Goal: Task Accomplishment & Management: Manage account settings

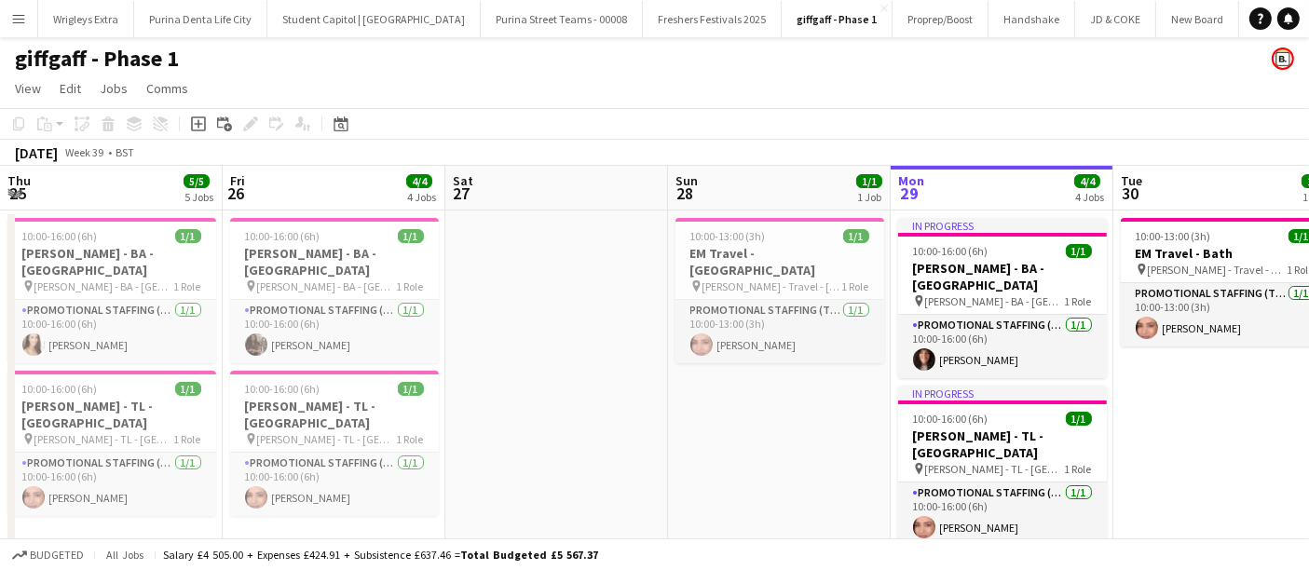
scroll to position [0, 582]
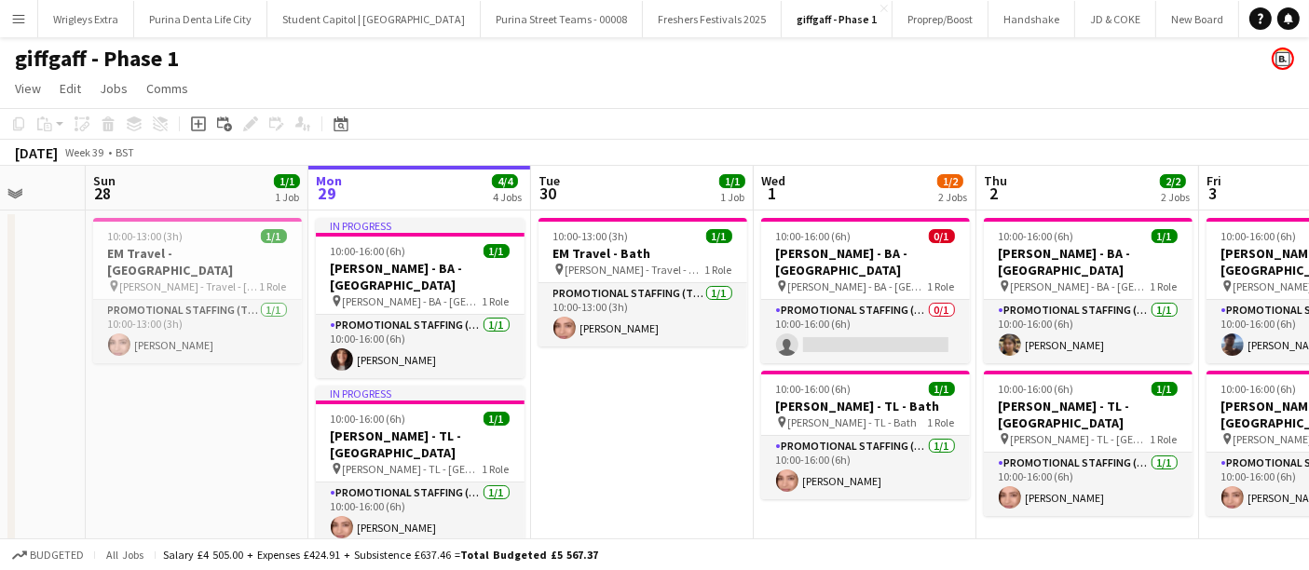
click at [15, 15] on app-icon "Menu" at bounding box center [18, 18] width 15 height 15
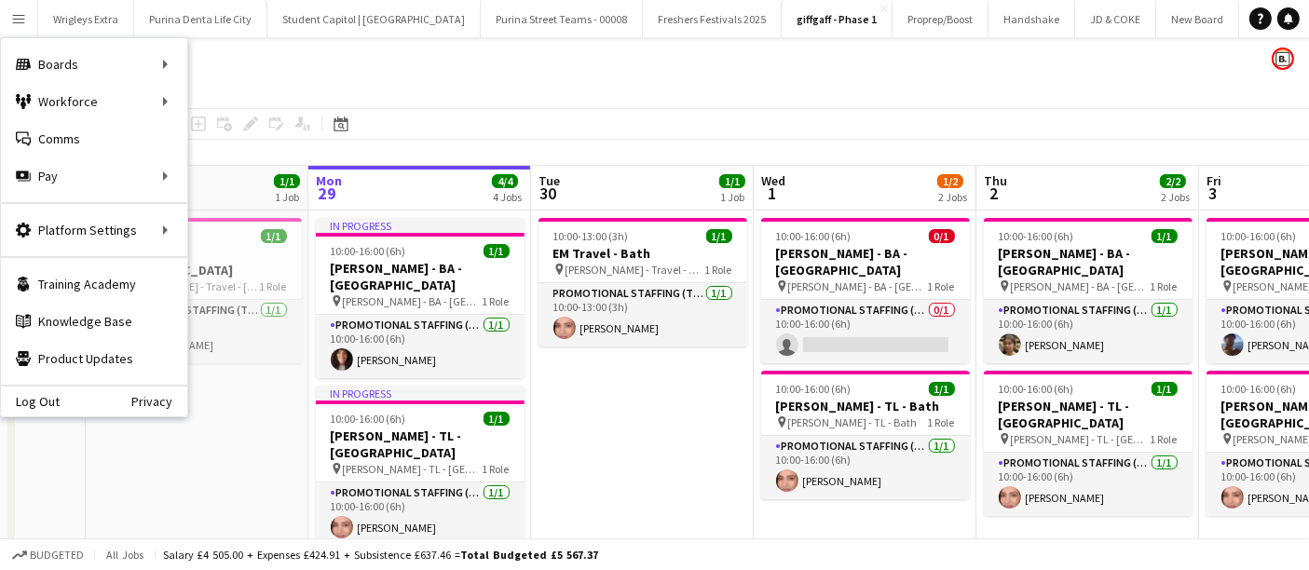
click at [443, 80] on app-page-menu "View Day view expanded Day view collapsed Month view Date picker Jump to [DATE]…" at bounding box center [654, 90] width 1309 height 35
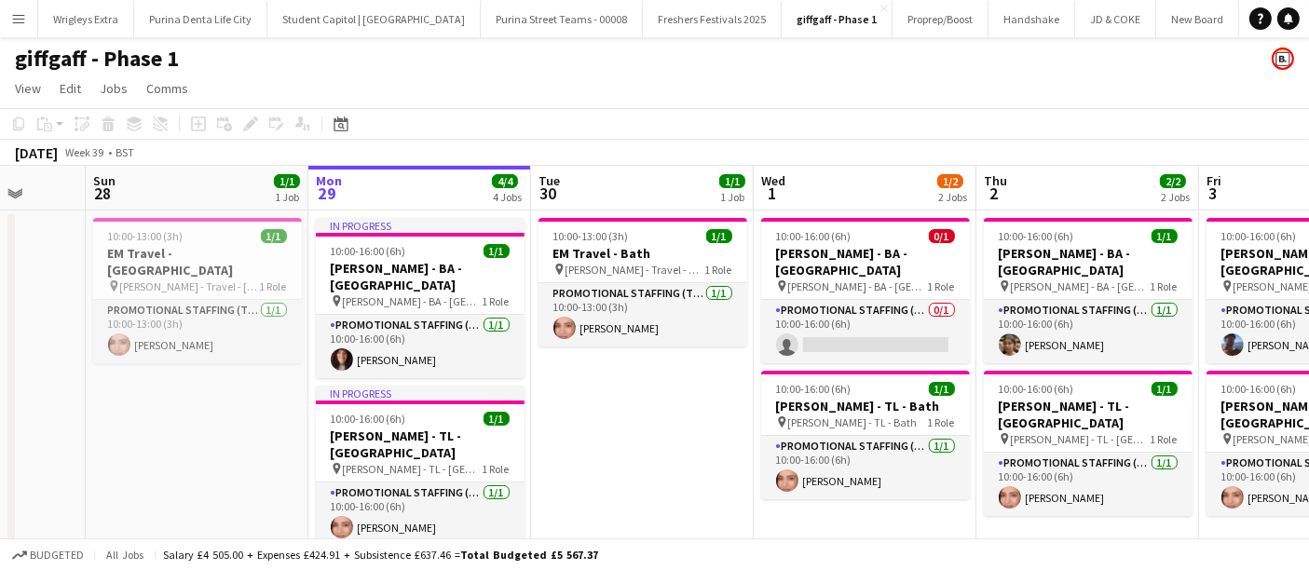
click at [18, 17] on app-icon "Menu" at bounding box center [18, 18] width 15 height 15
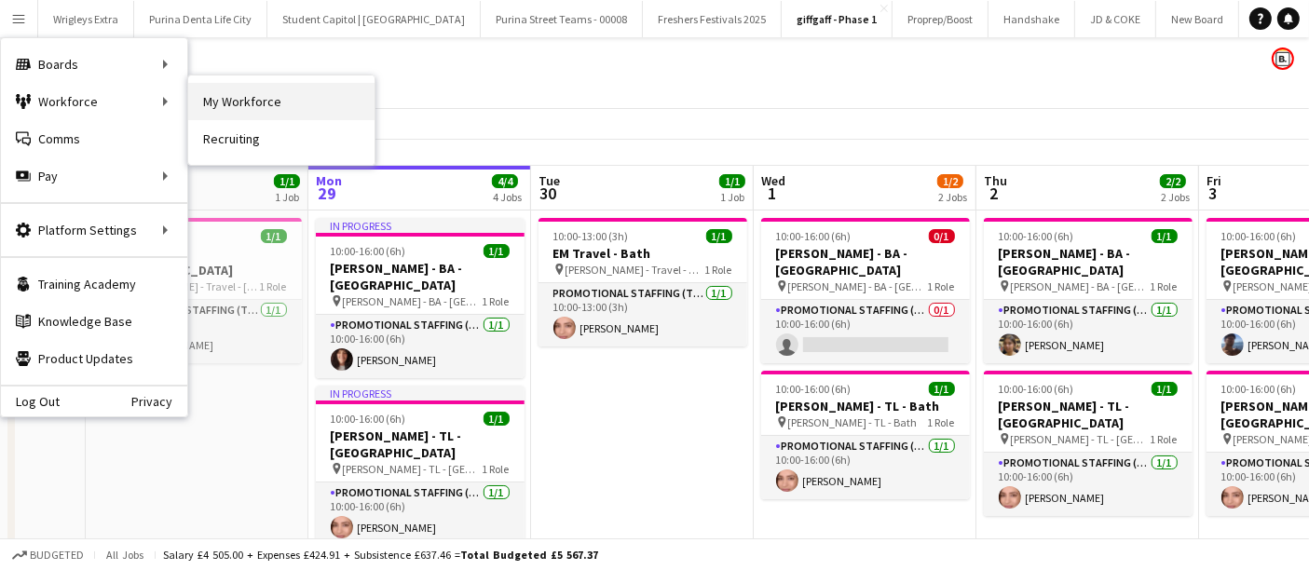
click at [247, 109] on link "My Workforce" at bounding box center [281, 101] width 186 height 37
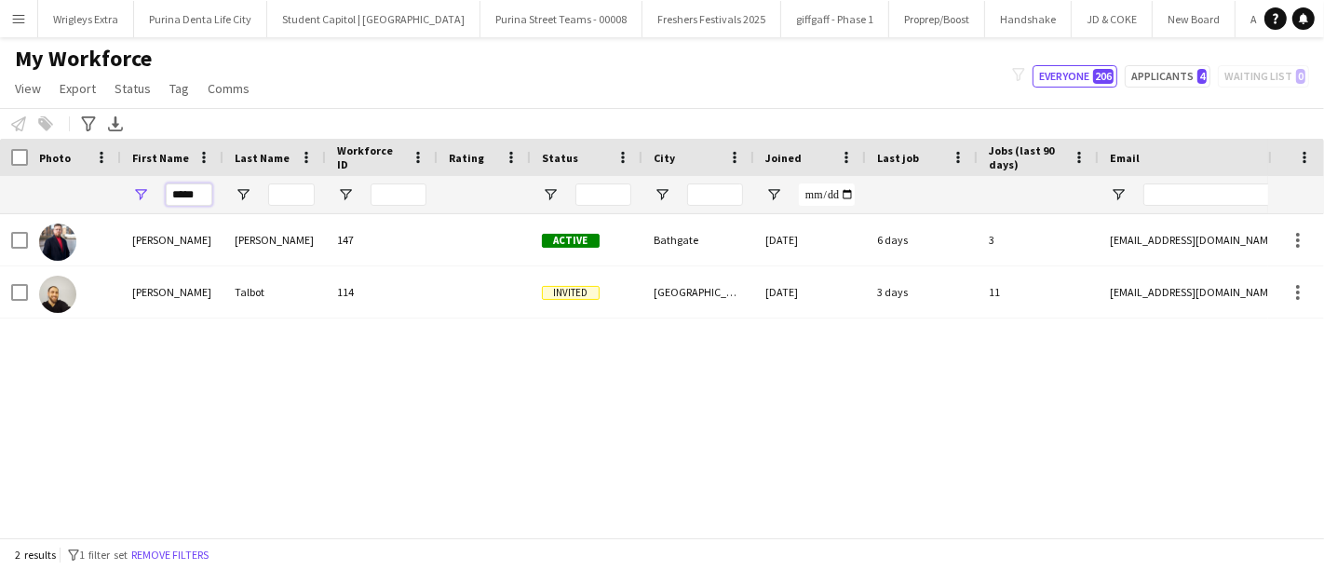
click at [195, 200] on input "*****" at bounding box center [189, 194] width 47 height 22
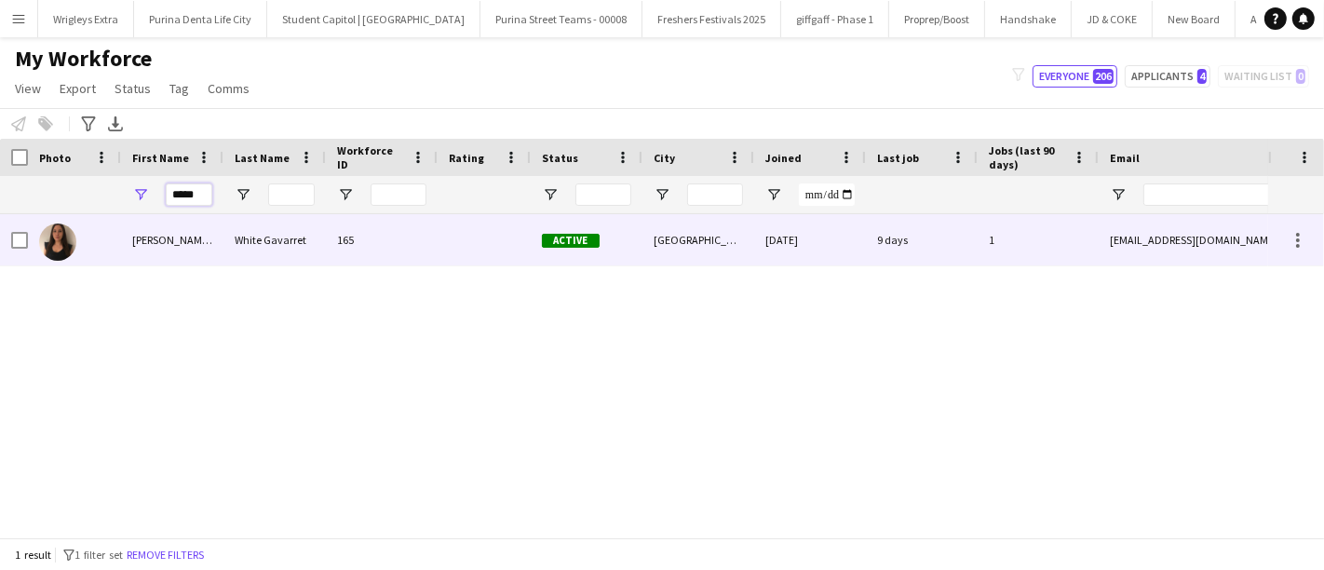
type input "*****"
click at [250, 247] on div "White Gavarret" at bounding box center [275, 239] width 102 height 51
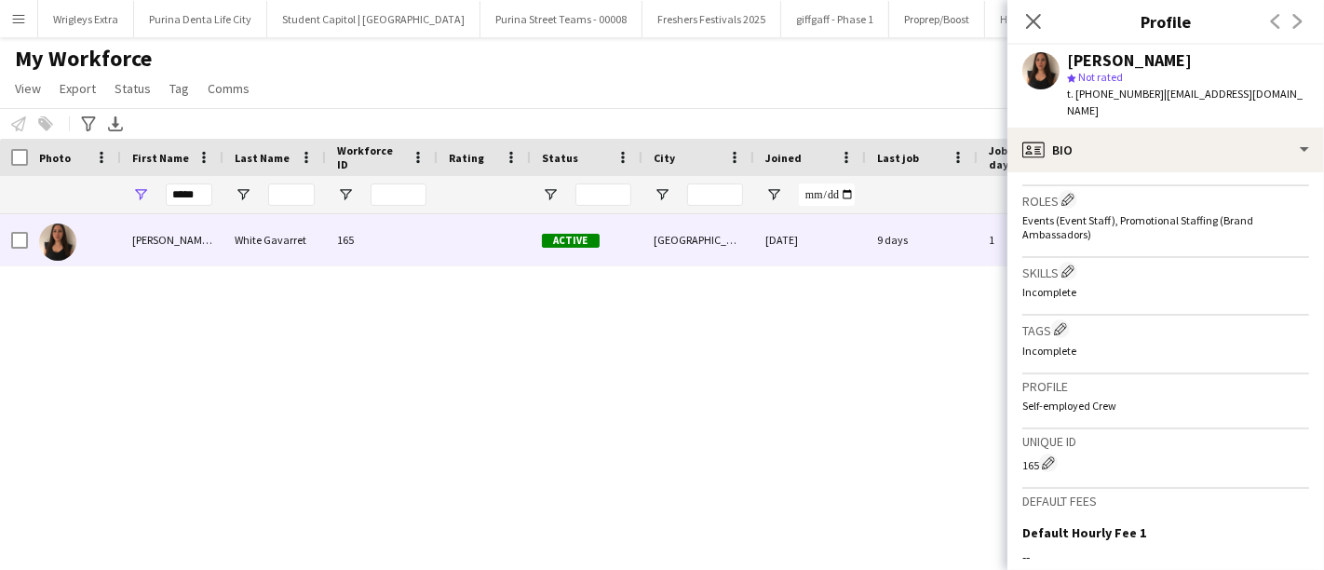
scroll to position [806, 0]
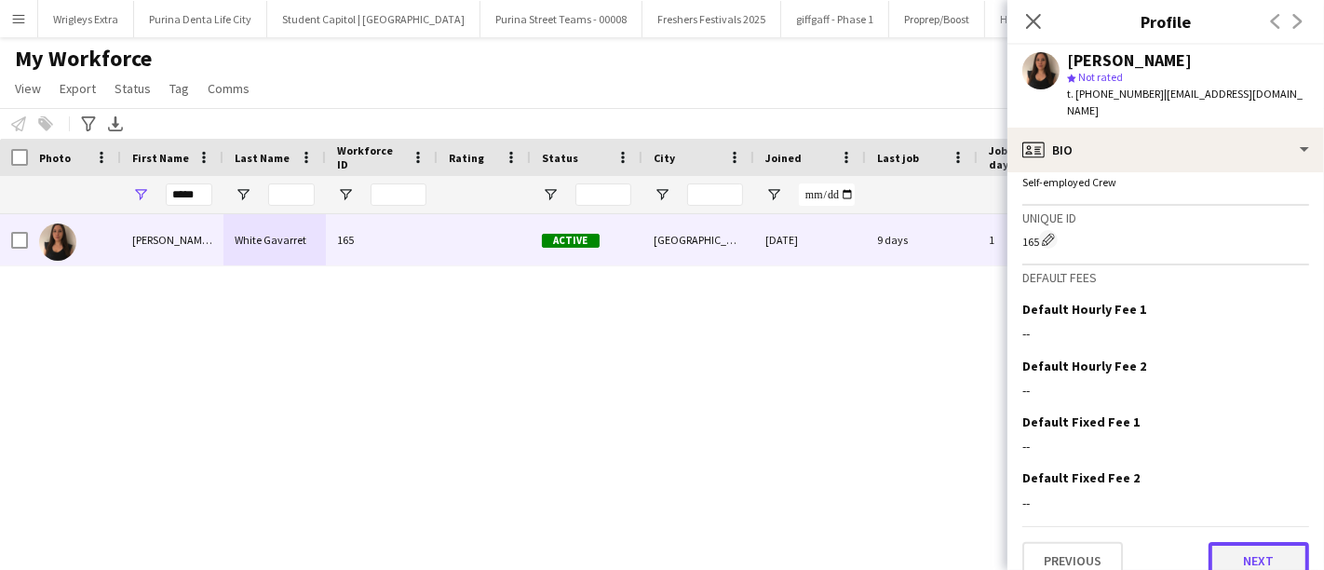
click at [1222, 542] on button "Next" at bounding box center [1259, 560] width 101 height 37
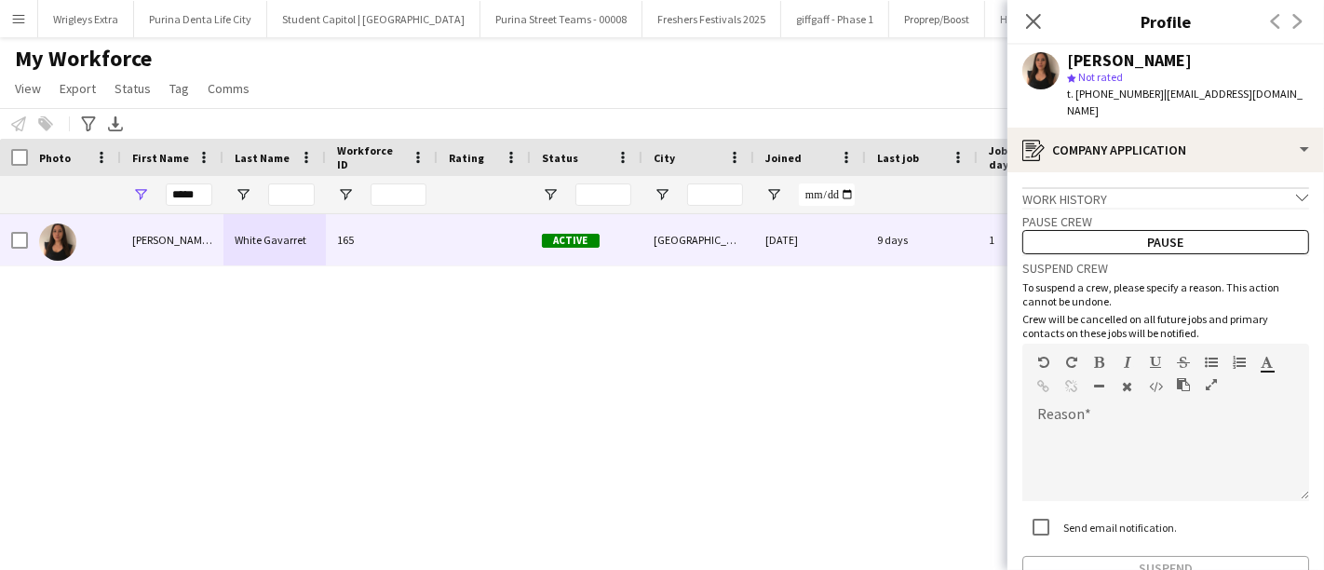
scroll to position [94, 0]
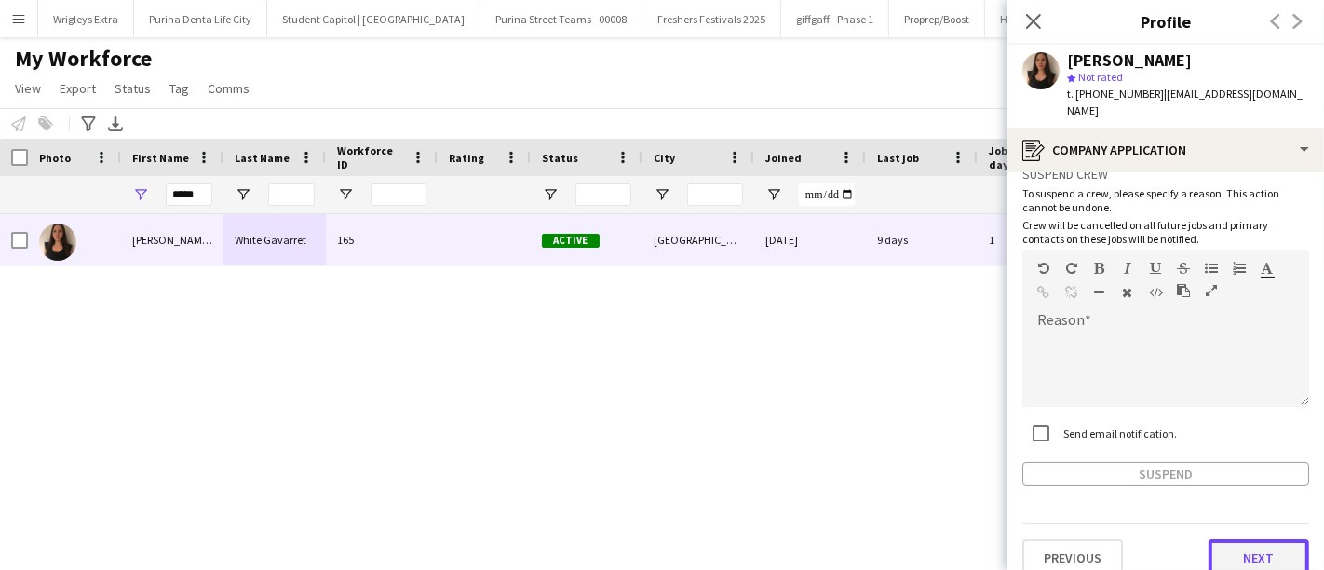
click at [1249, 541] on button "Next" at bounding box center [1259, 557] width 101 height 37
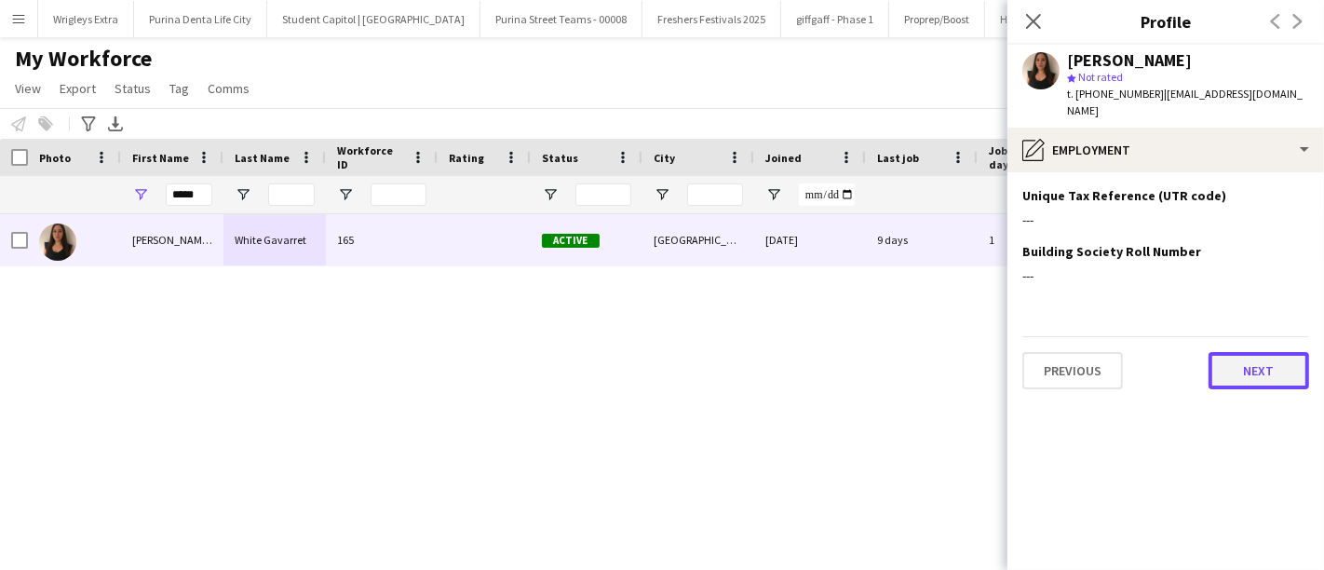
click at [1259, 358] on button "Next" at bounding box center [1259, 370] width 101 height 37
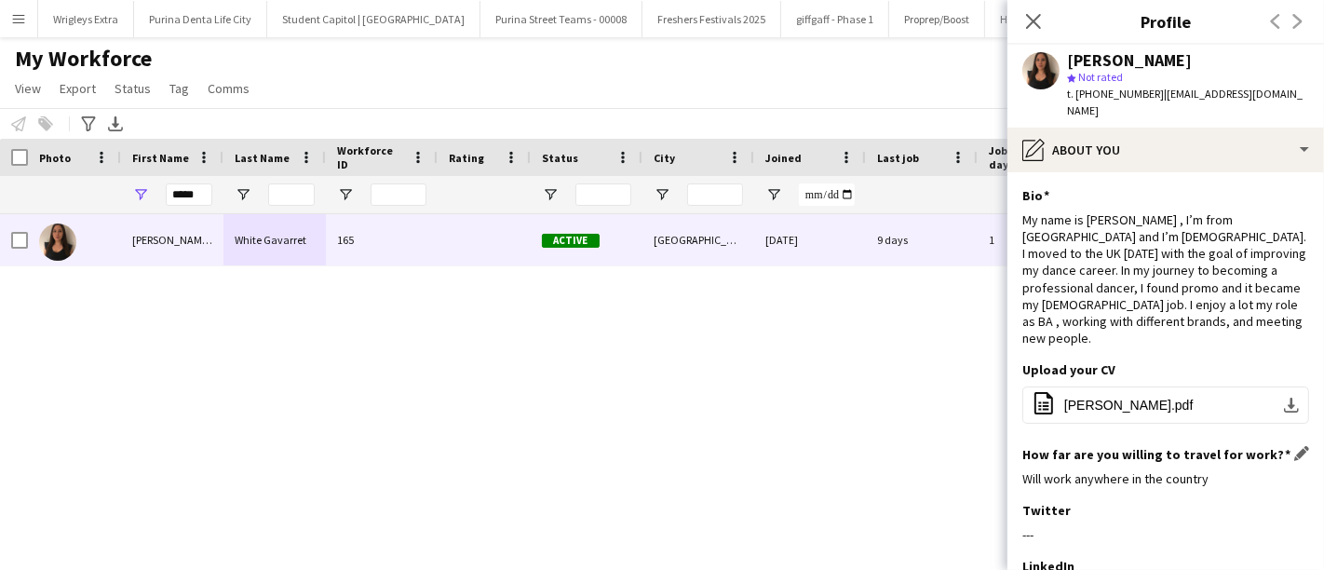
scroll to position [243, 0]
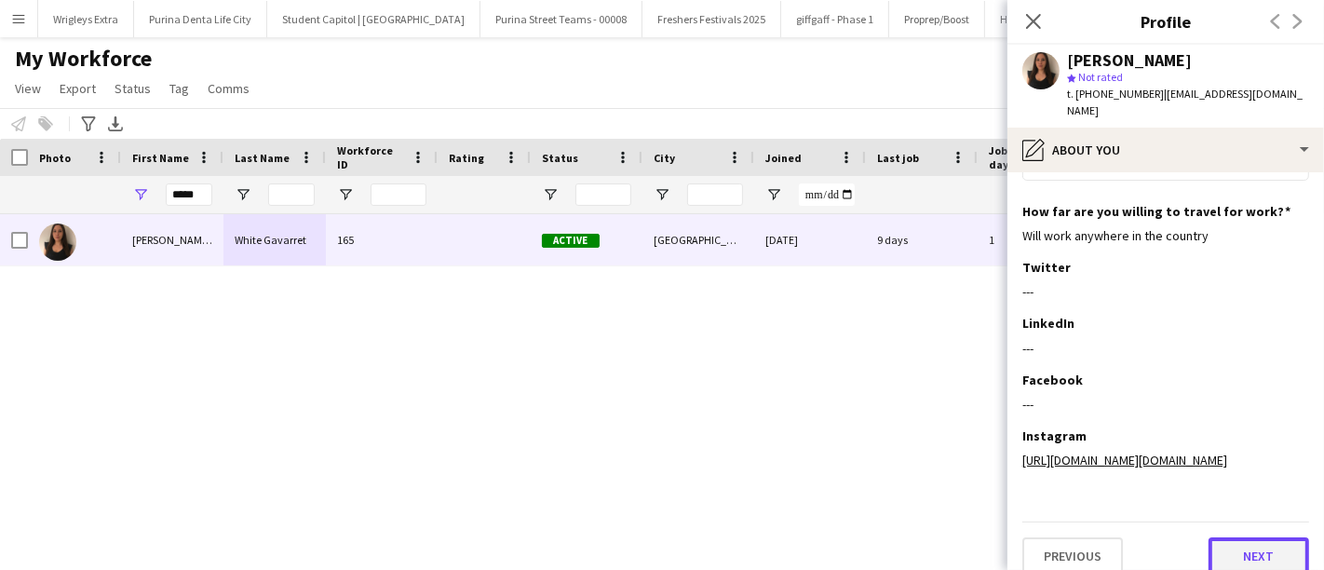
click at [1256, 537] on button "Next" at bounding box center [1259, 555] width 101 height 37
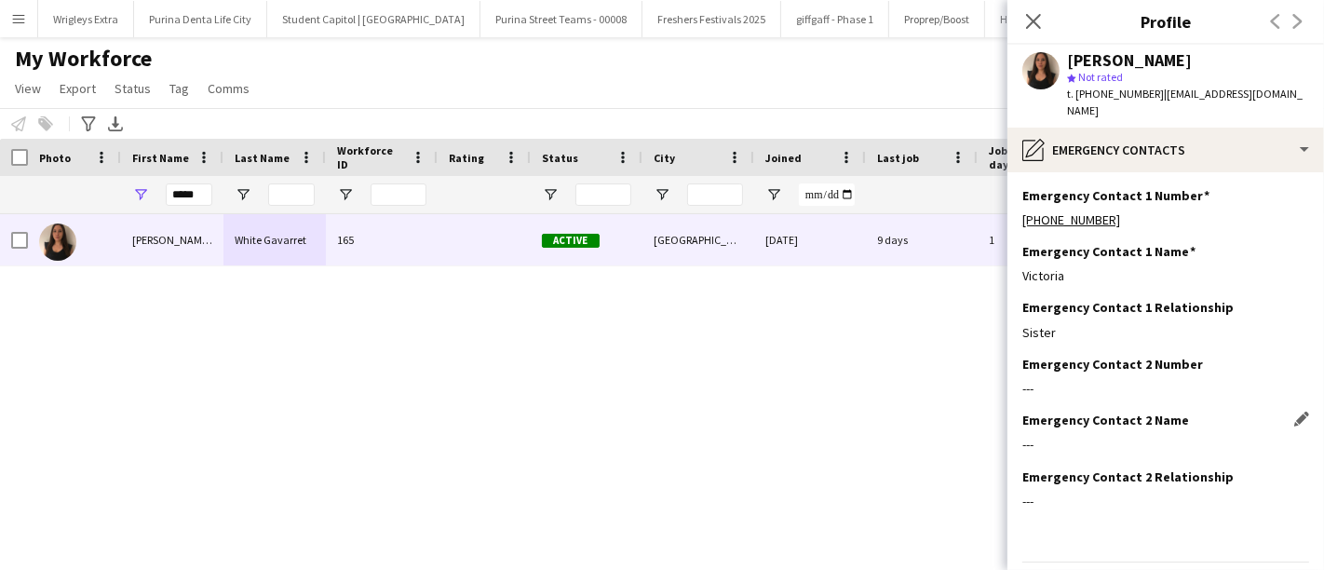
scroll to position [40, 0]
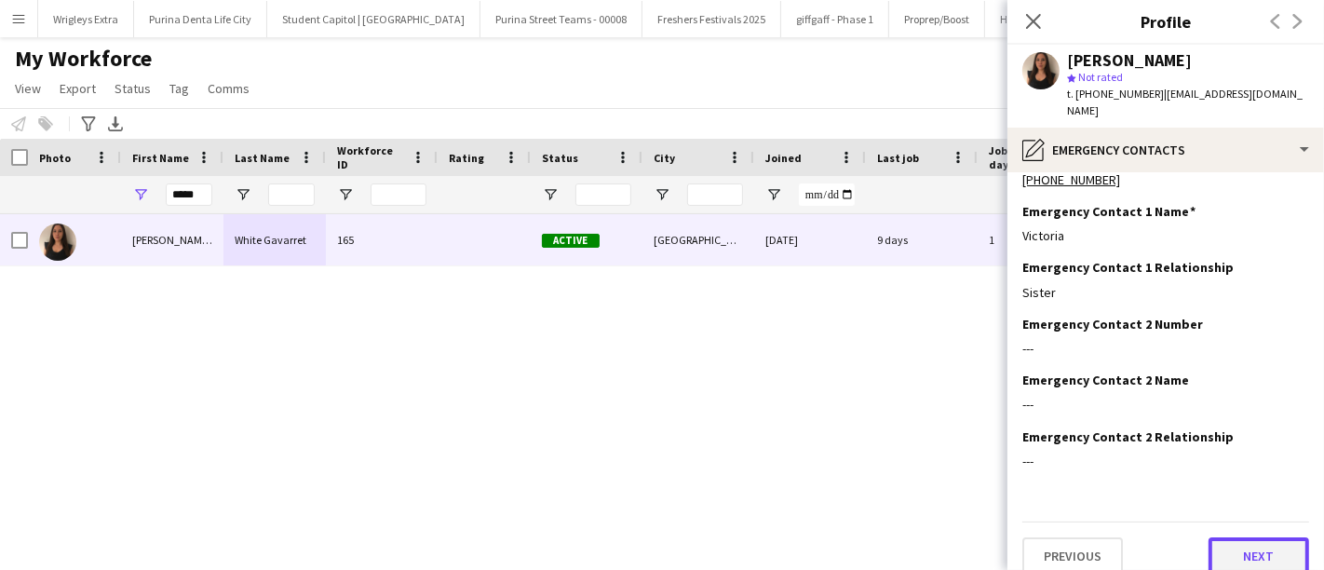
click at [1261, 537] on button "Next" at bounding box center [1259, 555] width 101 height 37
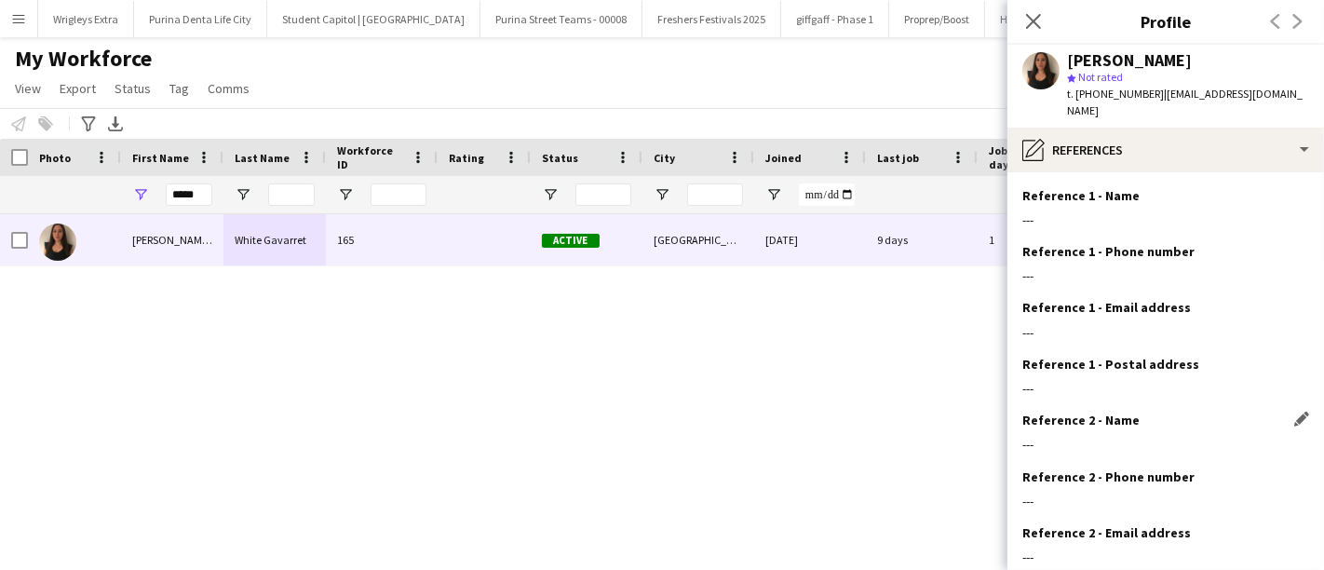
scroll to position [153, 0]
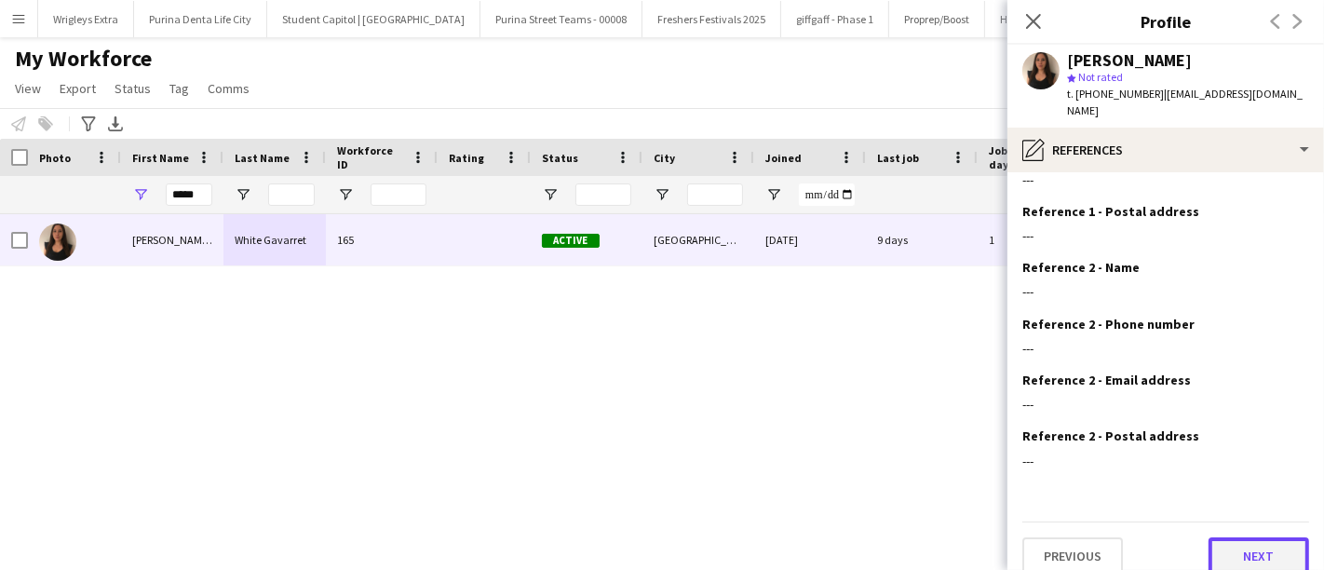
click at [1240, 537] on button "Next" at bounding box center [1259, 555] width 101 height 37
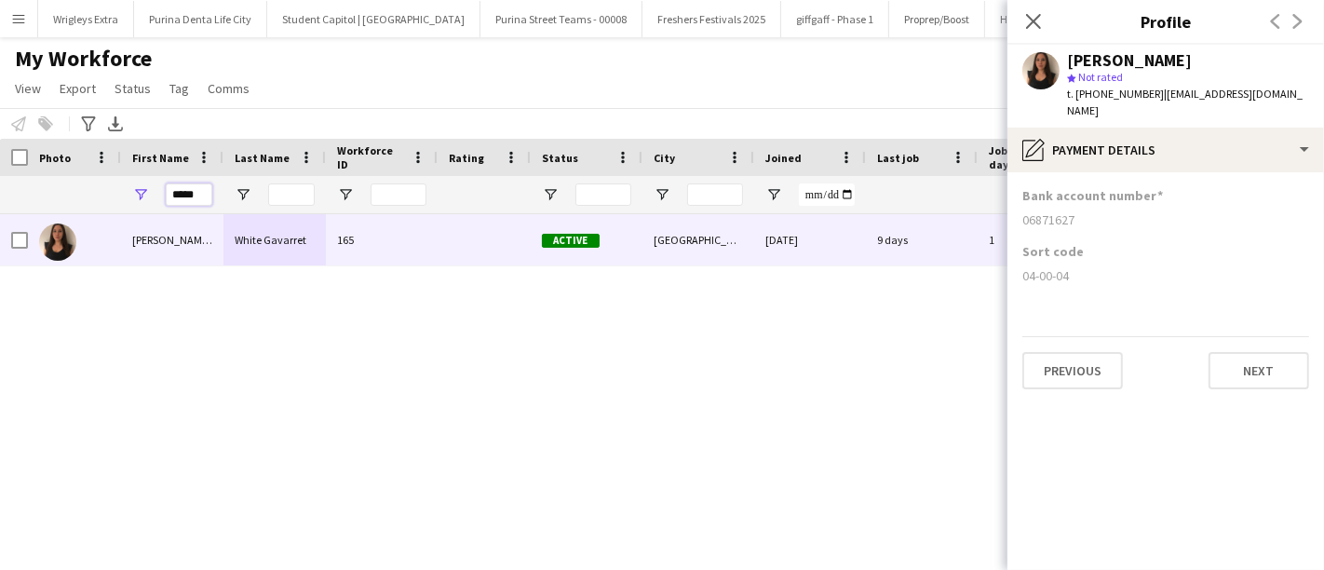
click at [197, 197] on input "*****" at bounding box center [189, 194] width 47 height 22
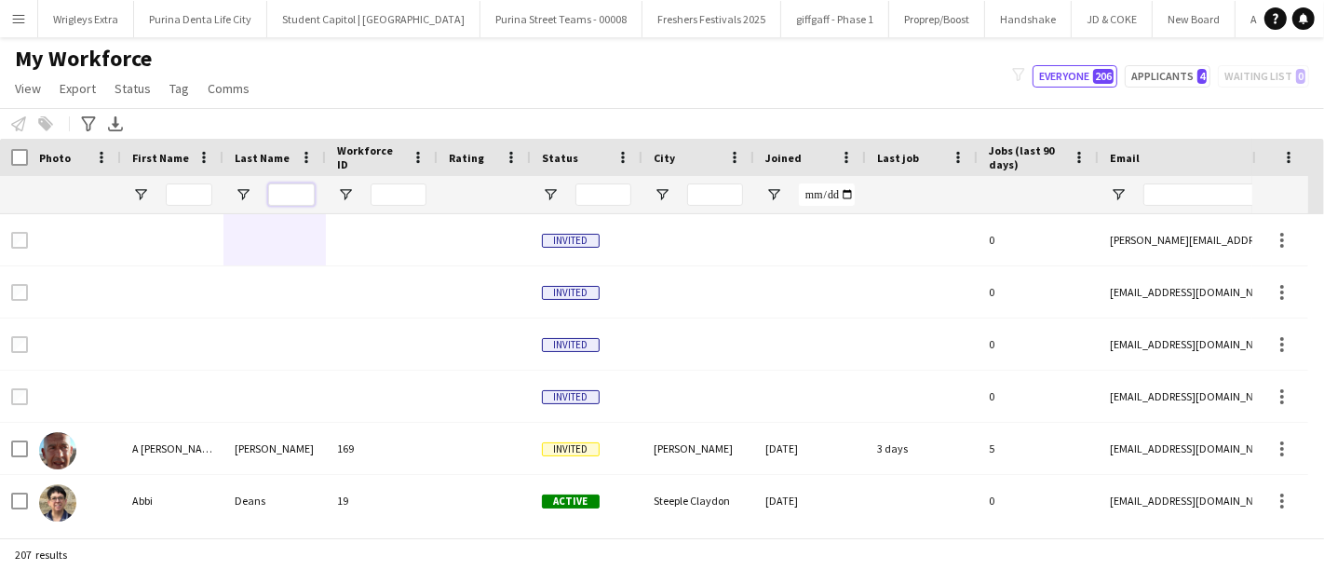
click at [290, 192] on input "Last Name Filter Input" at bounding box center [291, 194] width 47 height 22
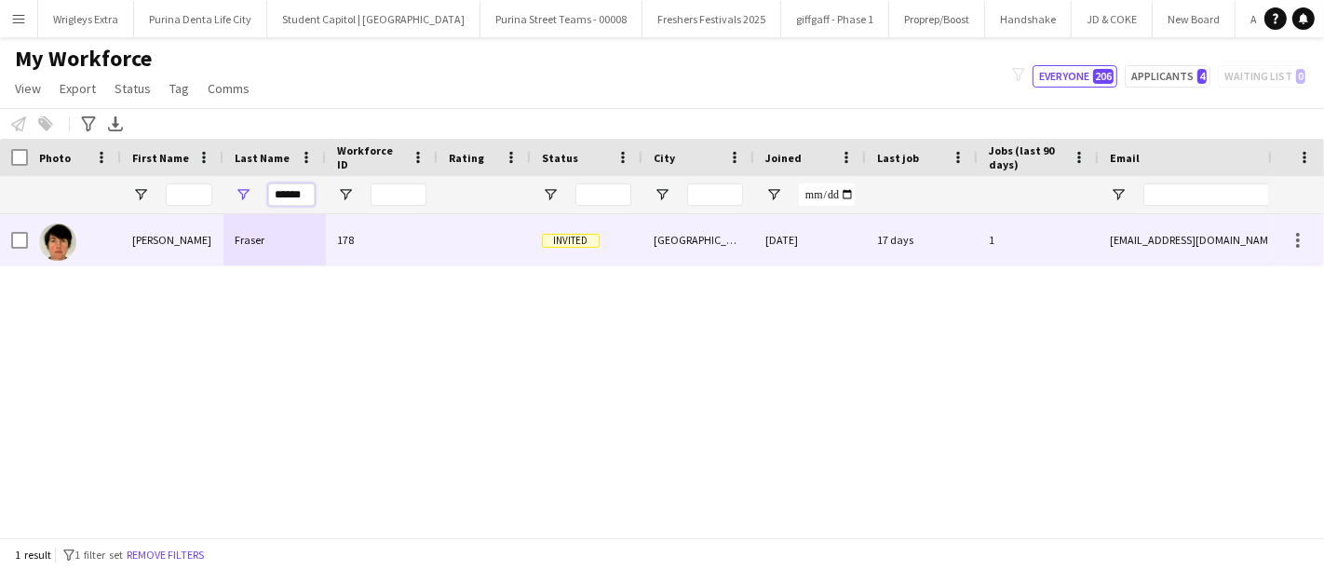
type input "******"
click at [271, 235] on div "Fraser" at bounding box center [275, 239] width 102 height 51
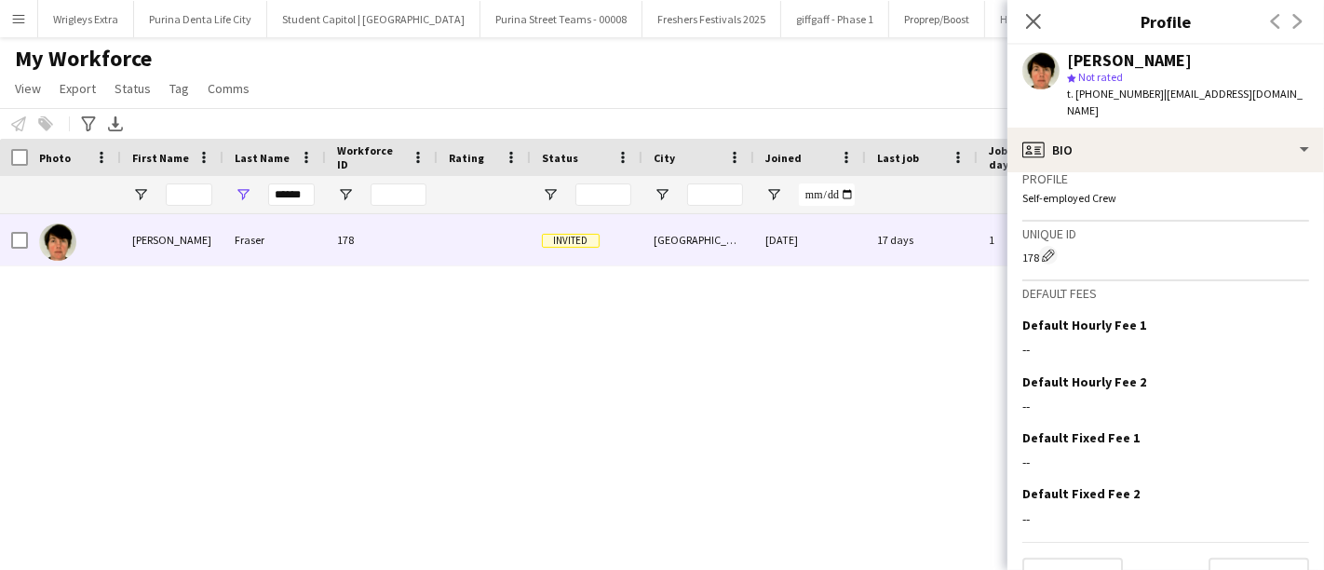
scroll to position [808, 0]
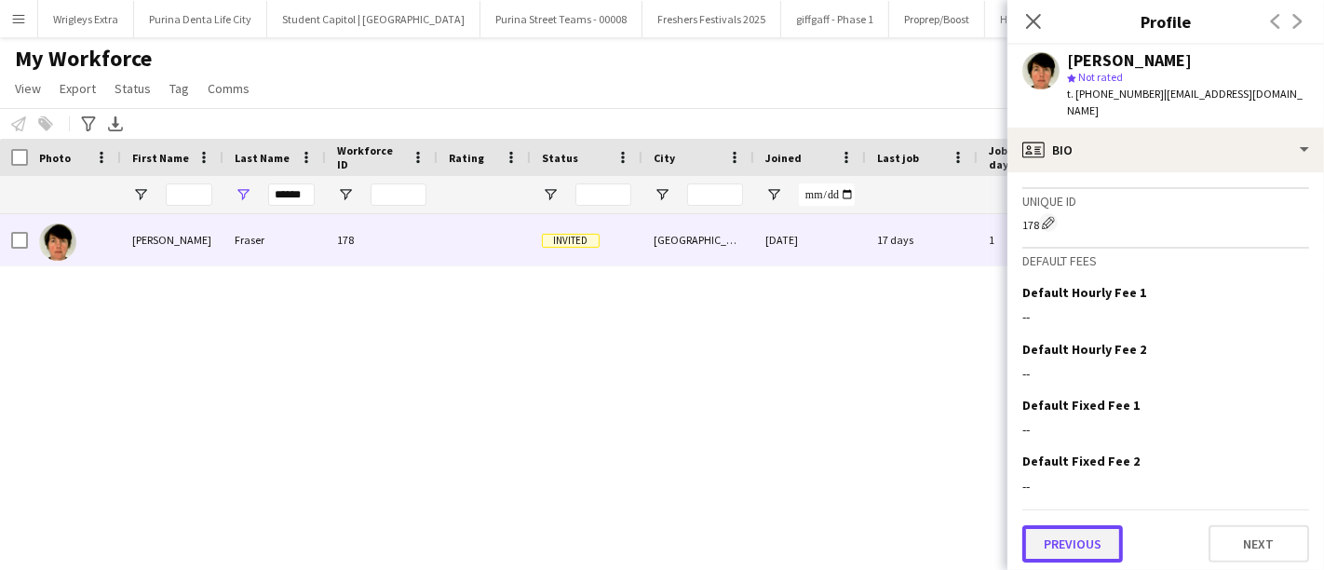
click at [1080, 537] on button "Previous" at bounding box center [1073, 543] width 101 height 37
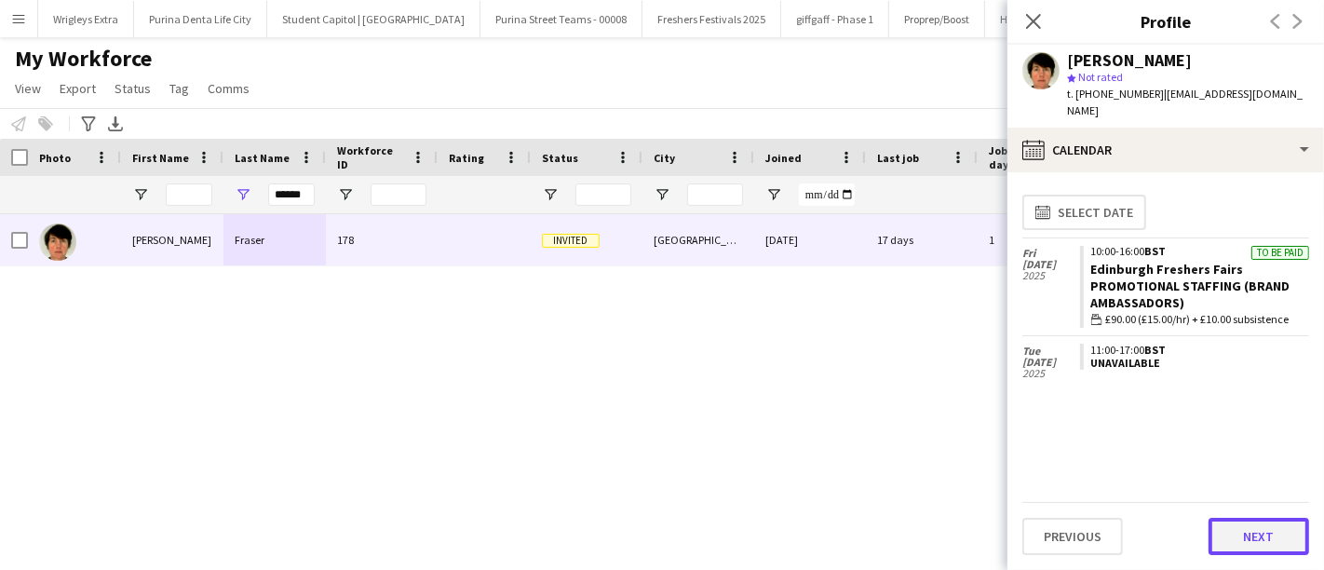
click at [1249, 525] on button "Next" at bounding box center [1259, 536] width 101 height 37
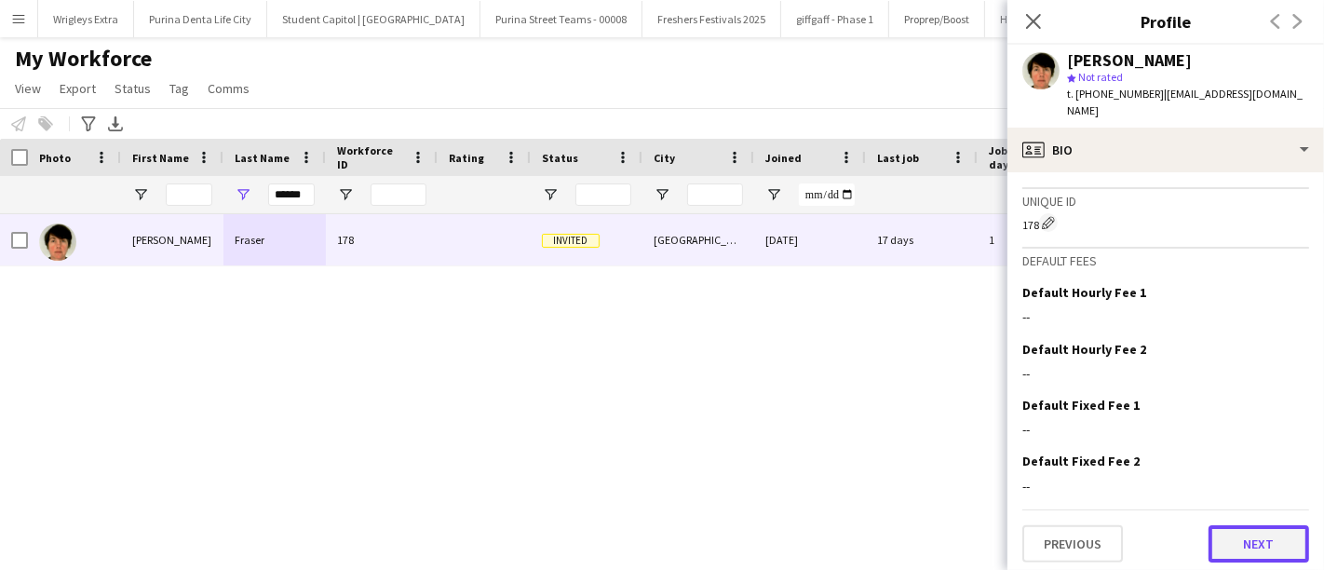
click at [1239, 540] on button "Next" at bounding box center [1259, 543] width 101 height 37
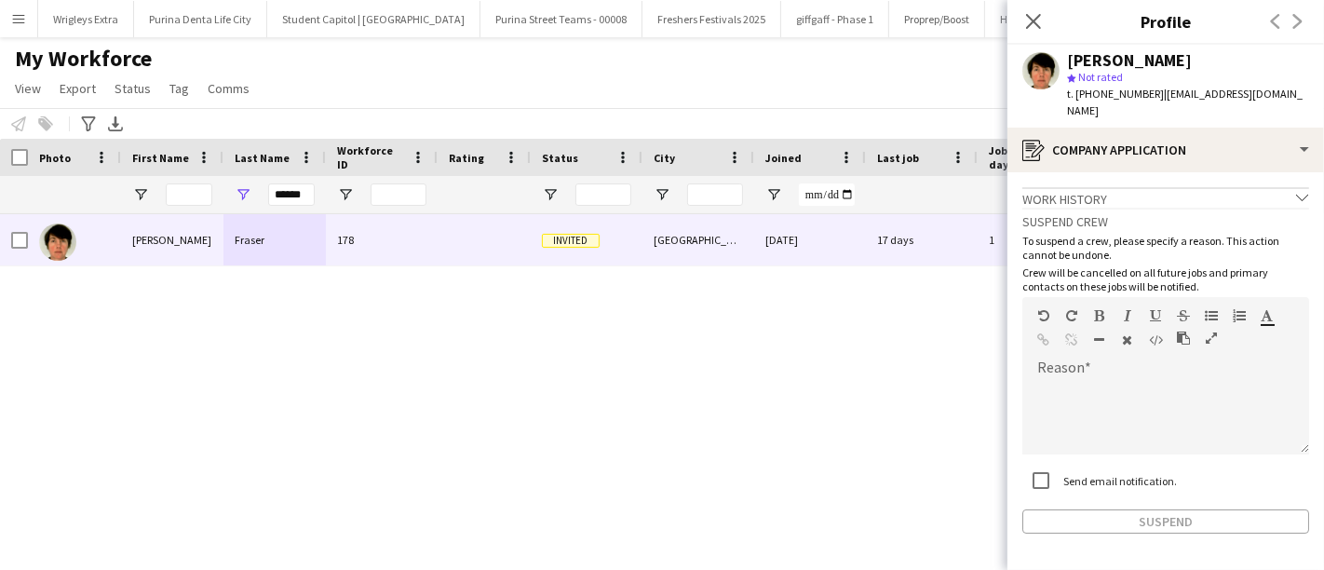
scroll to position [48, 0]
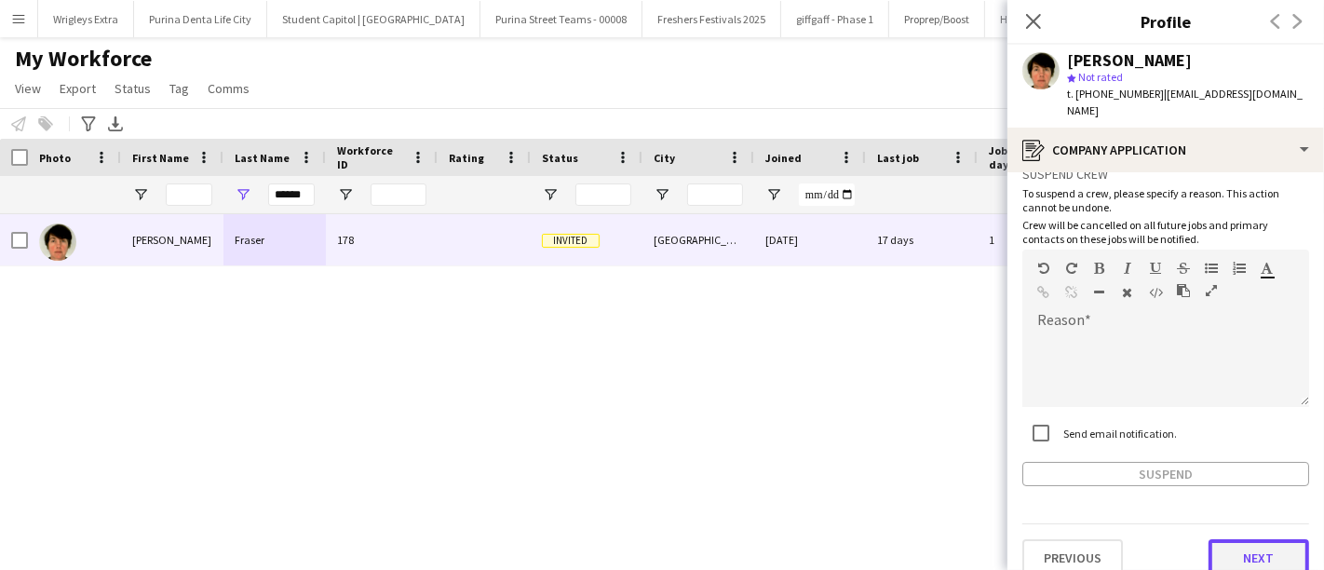
click at [1244, 545] on button "Next" at bounding box center [1259, 557] width 101 height 37
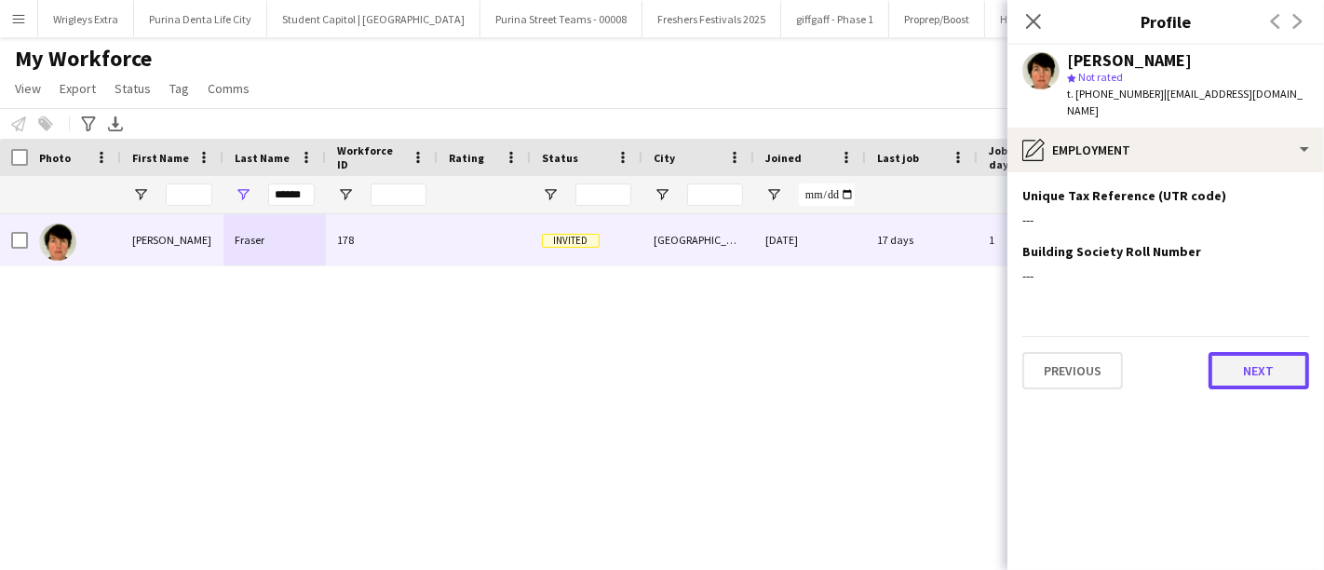
click at [1253, 367] on button "Next" at bounding box center [1259, 370] width 101 height 37
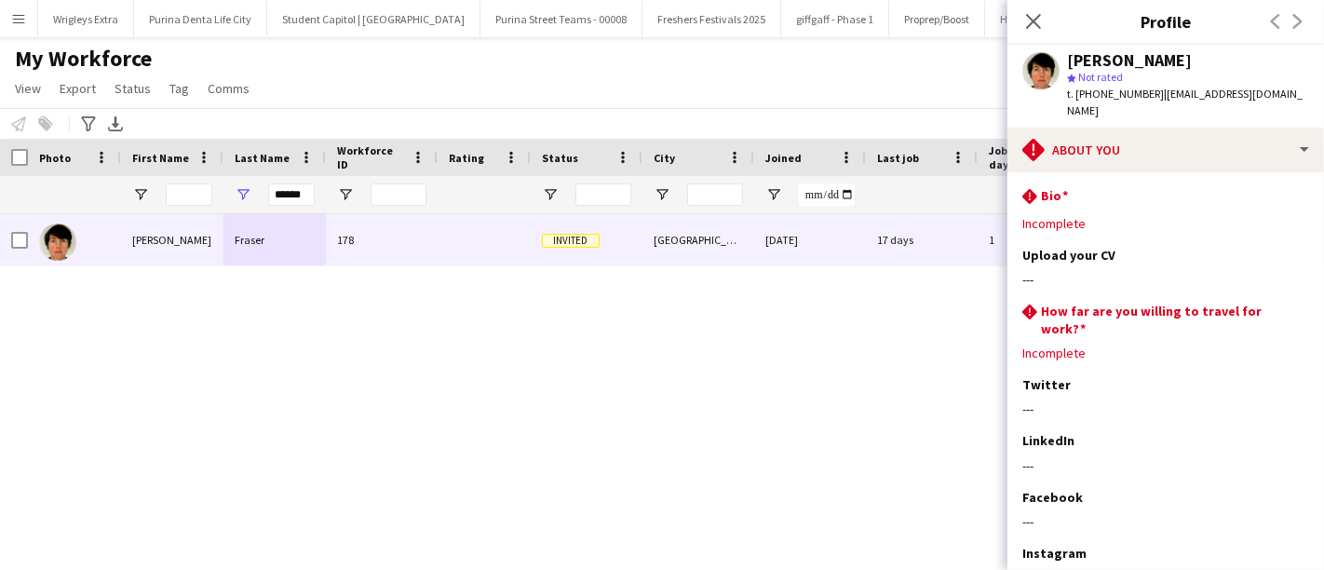
scroll to position [116, 0]
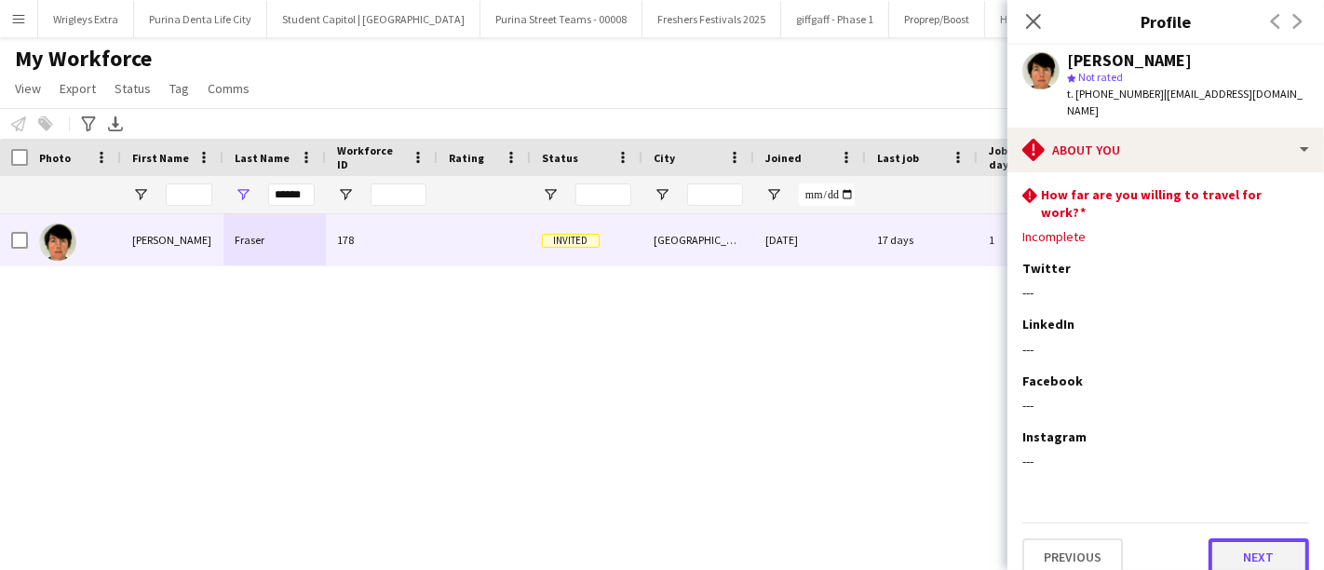
click at [1256, 540] on button "Next" at bounding box center [1259, 556] width 101 height 37
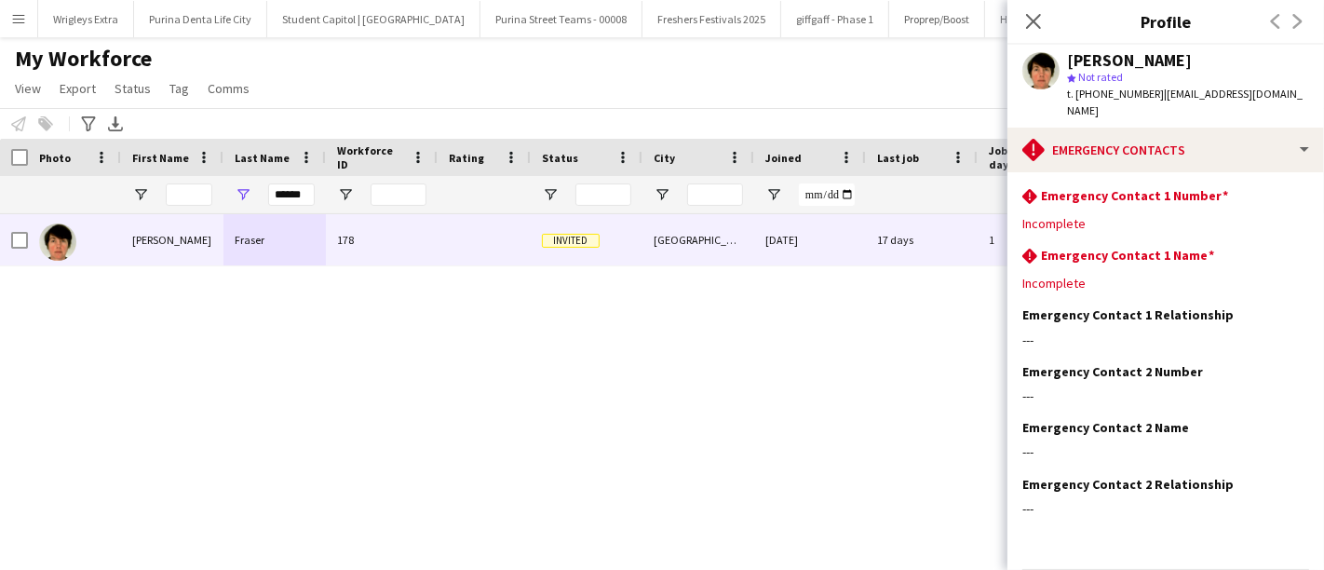
scroll to position [48, 0]
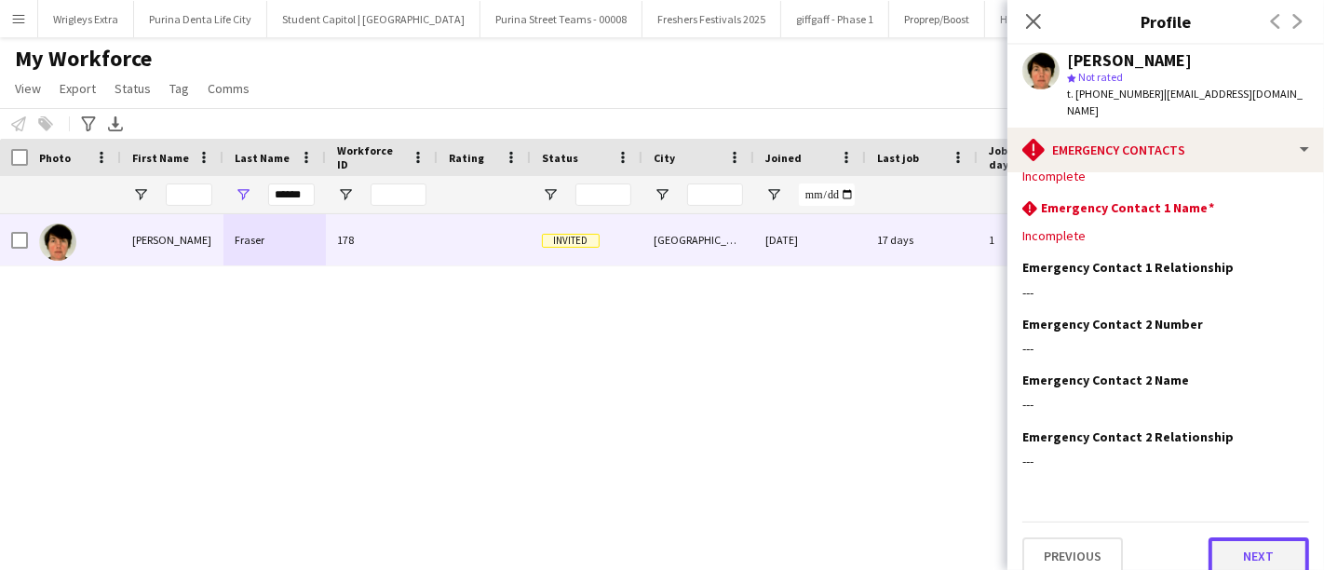
click at [1255, 541] on button "Next" at bounding box center [1259, 555] width 101 height 37
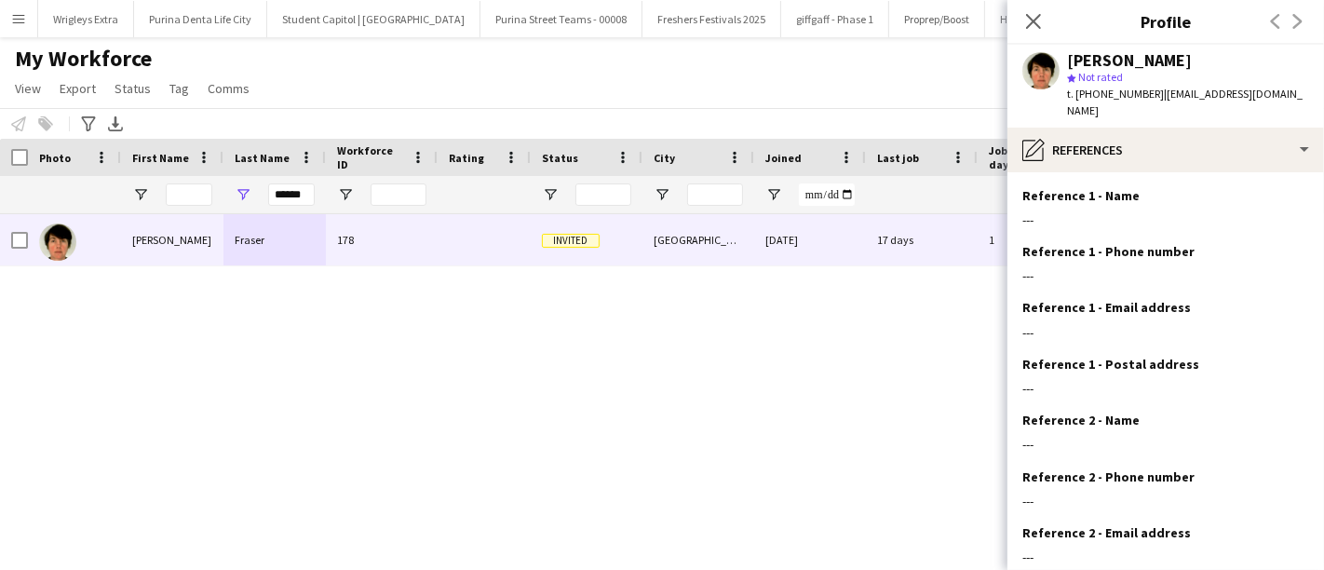
scroll to position [153, 0]
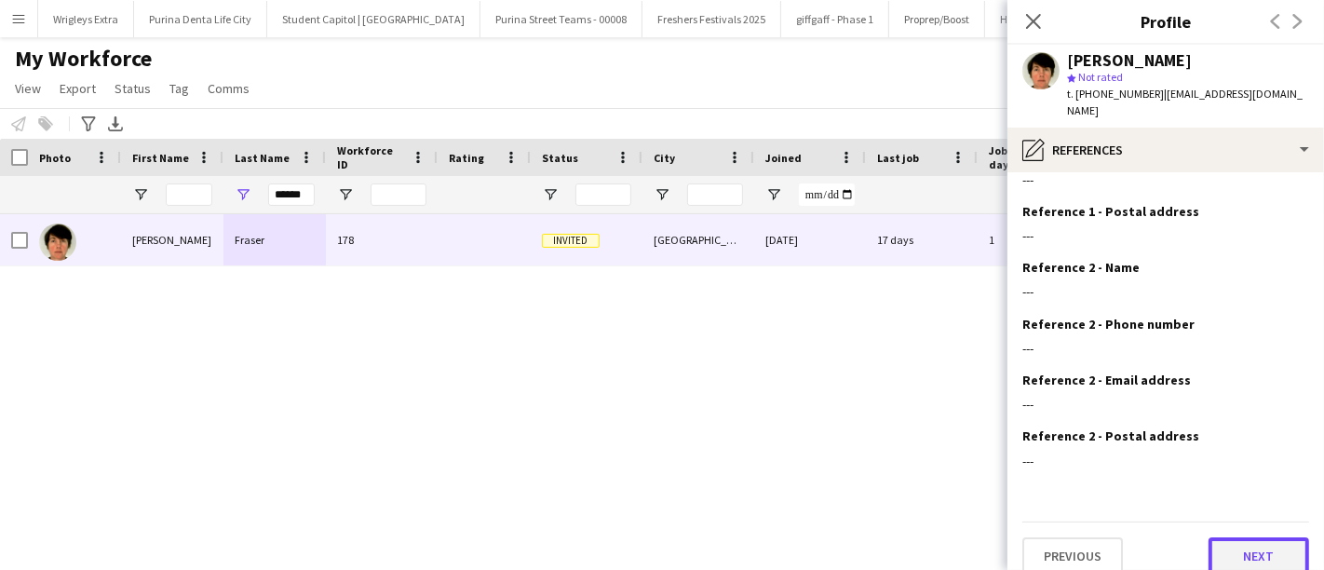
click at [1233, 537] on button "Next" at bounding box center [1259, 555] width 101 height 37
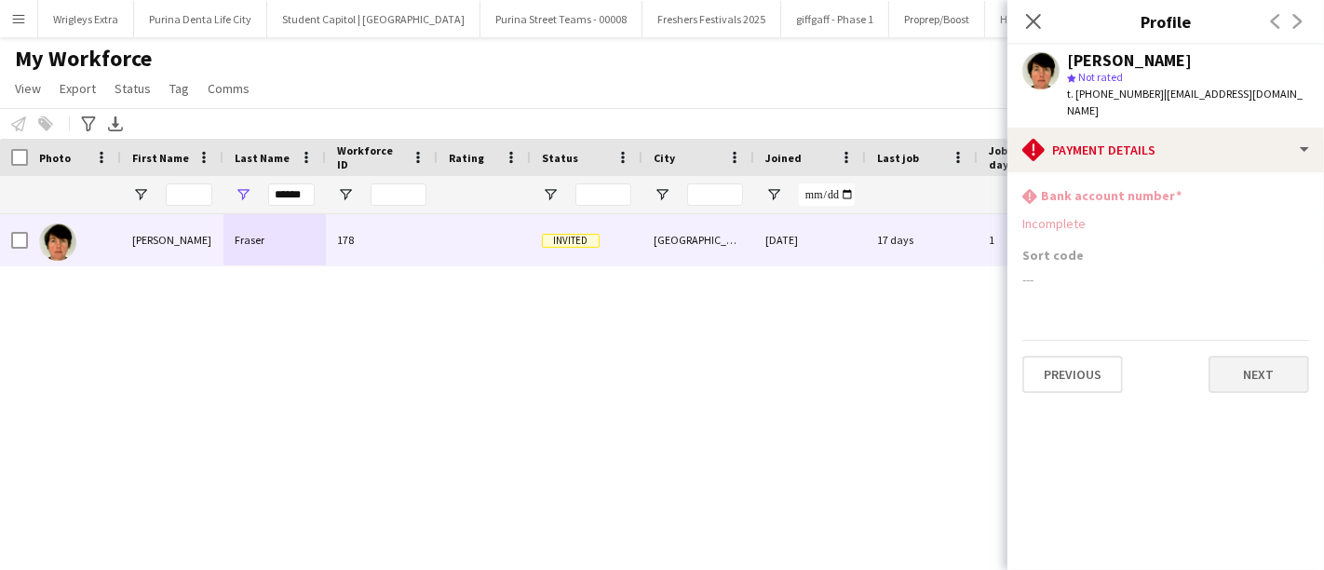
scroll to position [0, 0]
click at [1269, 360] on button "Next" at bounding box center [1259, 374] width 101 height 37
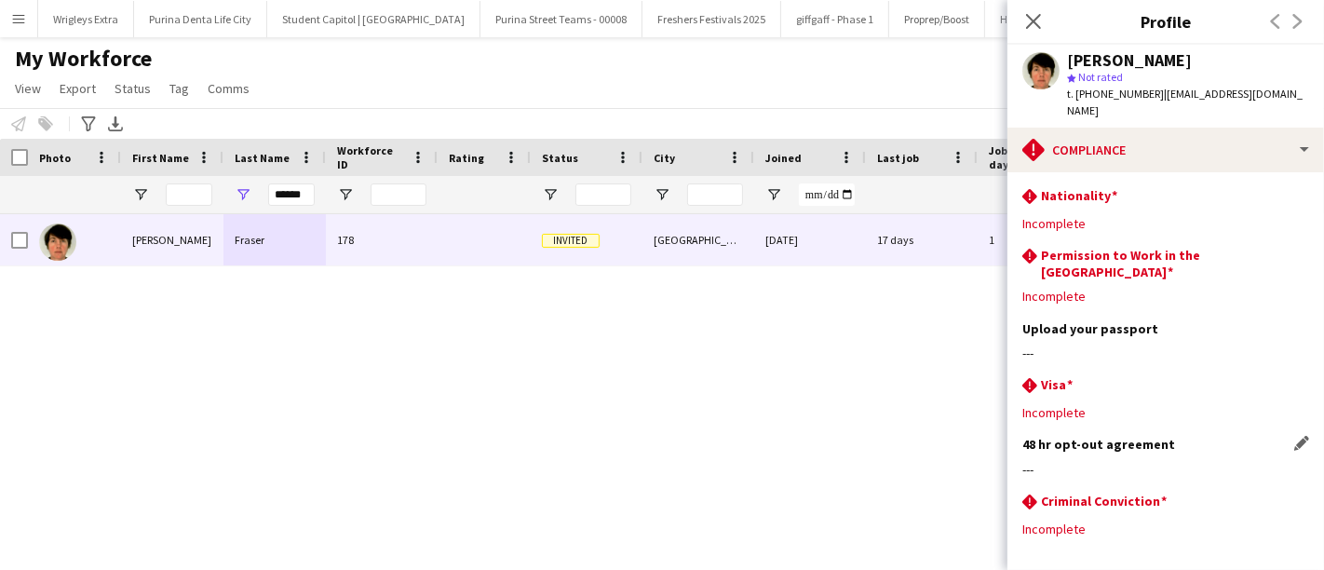
scroll to position [55, 0]
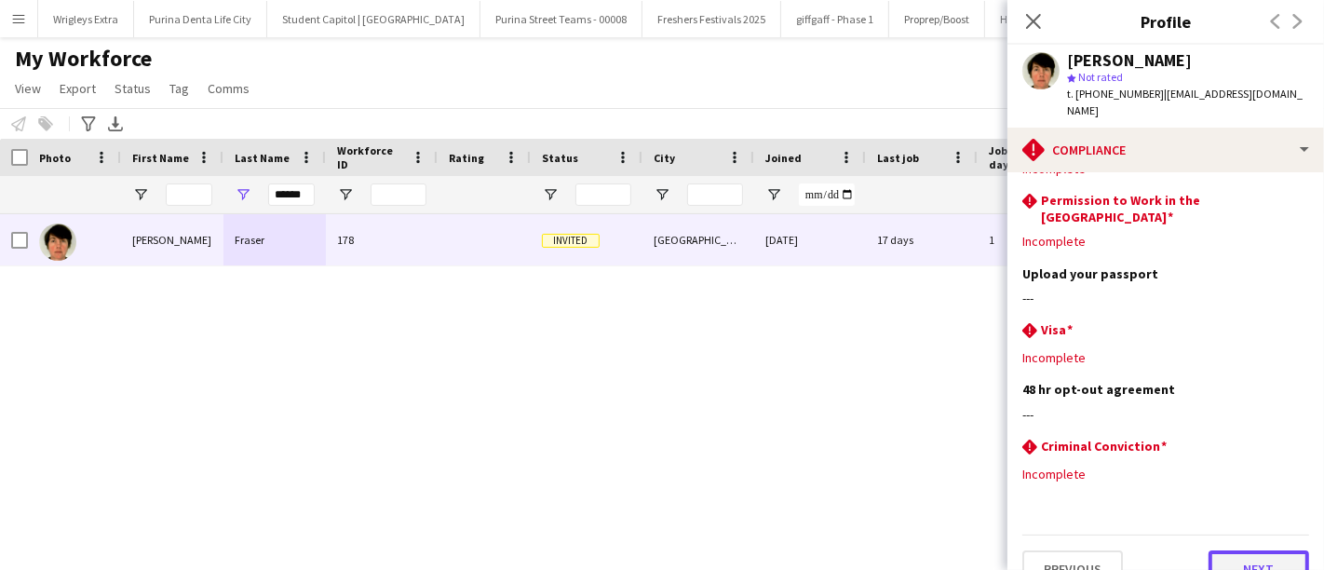
click at [1243, 550] on button "Next" at bounding box center [1259, 568] width 101 height 37
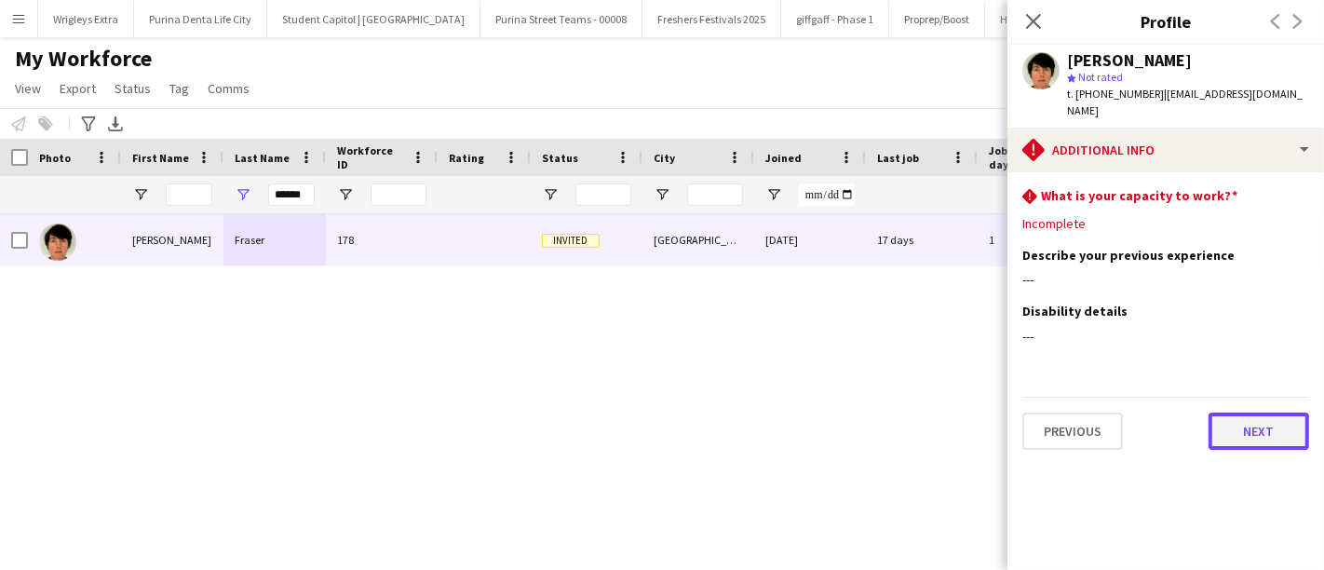
click at [1262, 413] on button "Next" at bounding box center [1259, 431] width 101 height 37
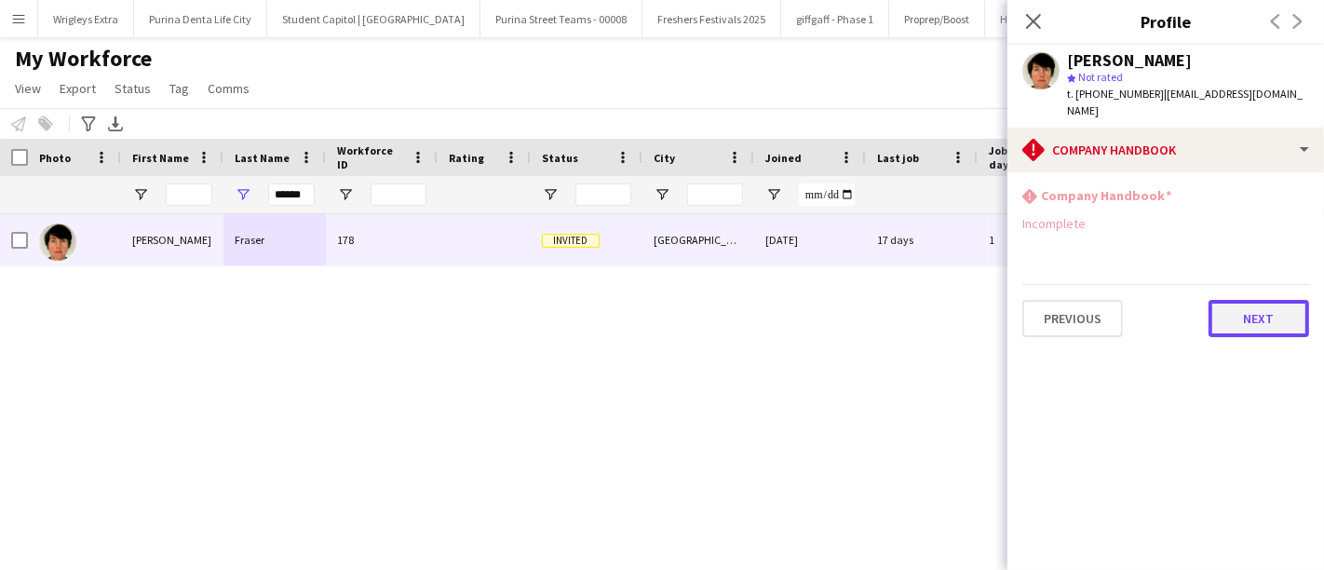
click at [1280, 300] on button "Next" at bounding box center [1259, 318] width 101 height 37
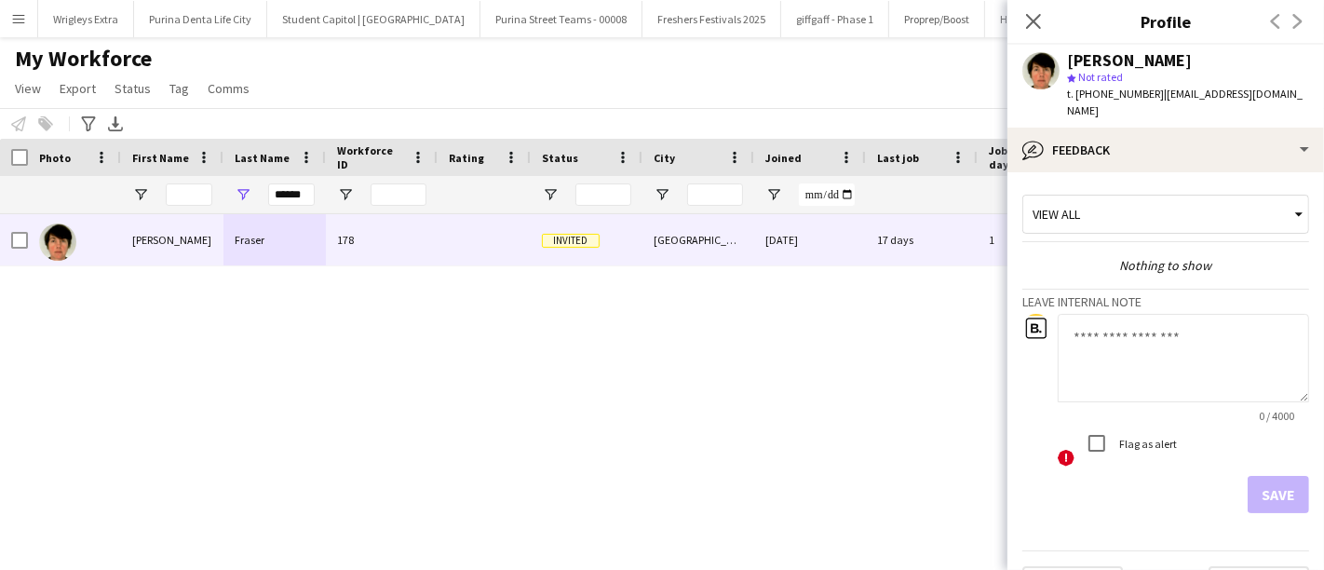
scroll to position [27, 0]
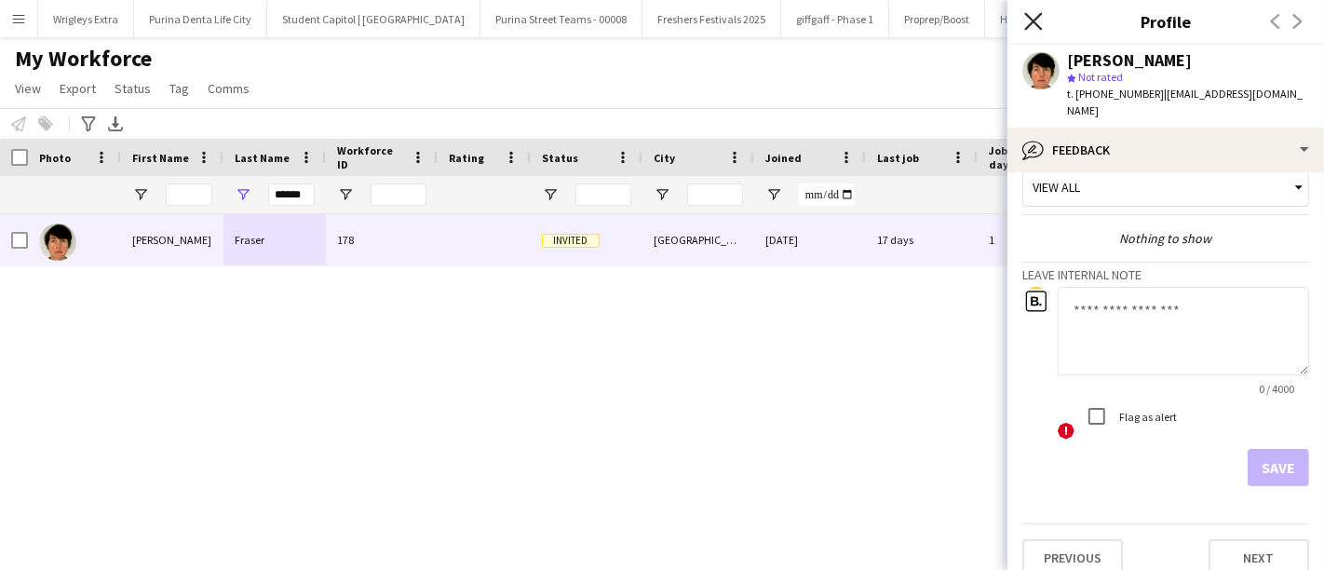
click at [1040, 25] on icon "Close pop-in" at bounding box center [1034, 21] width 18 height 18
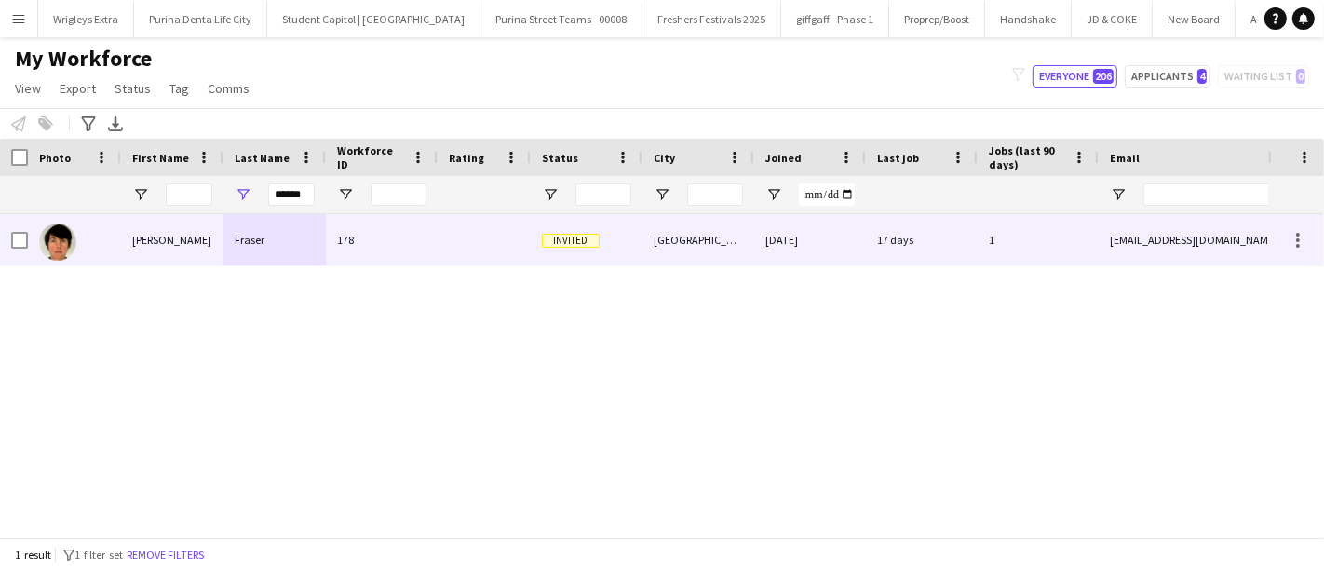
drag, startPoint x: 170, startPoint y: 233, endPoint x: 453, endPoint y: 258, distance: 283.3
click at [170, 233] on div "[PERSON_NAME]" at bounding box center [172, 239] width 102 height 51
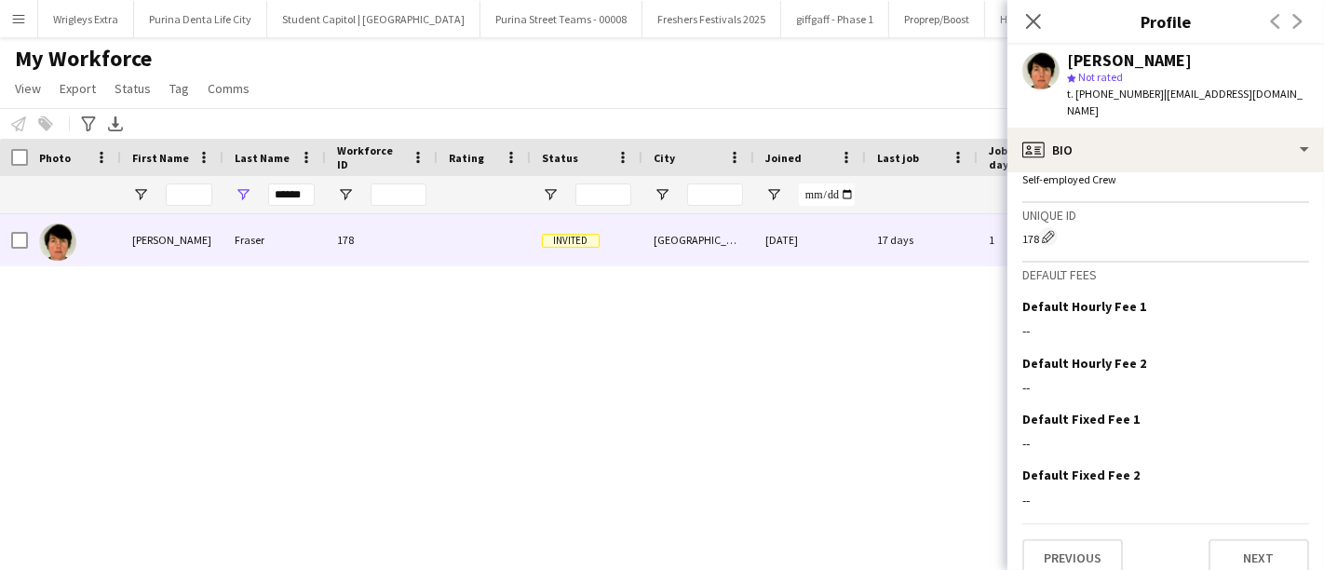
scroll to position [808, 0]
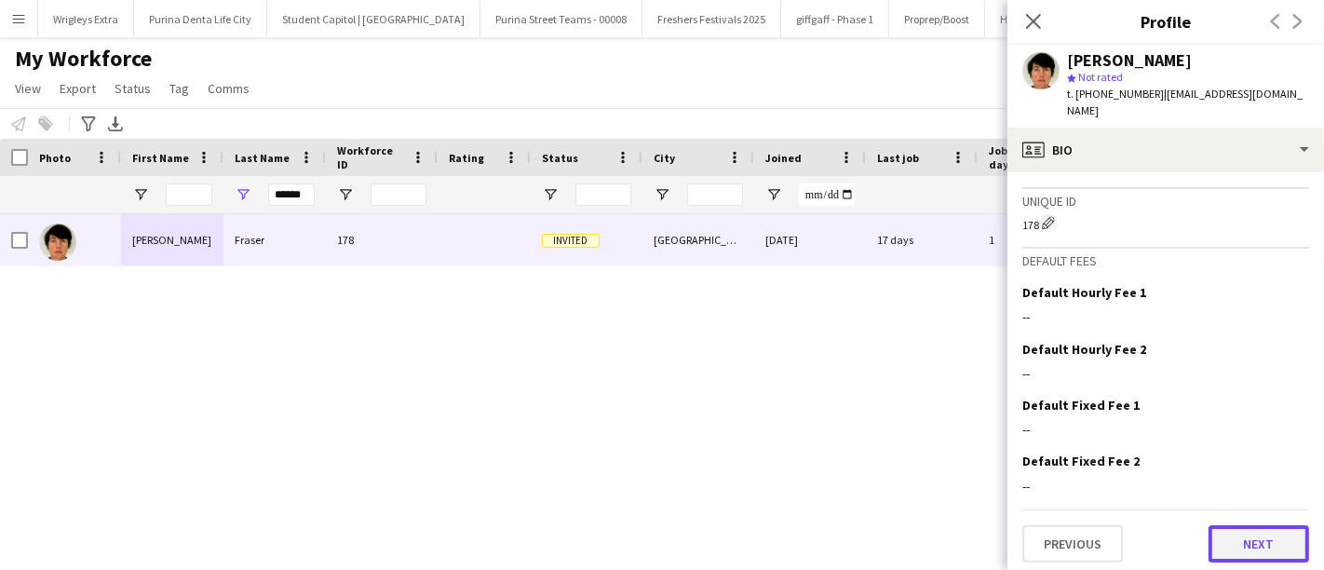
click at [1234, 541] on button "Next" at bounding box center [1259, 543] width 101 height 37
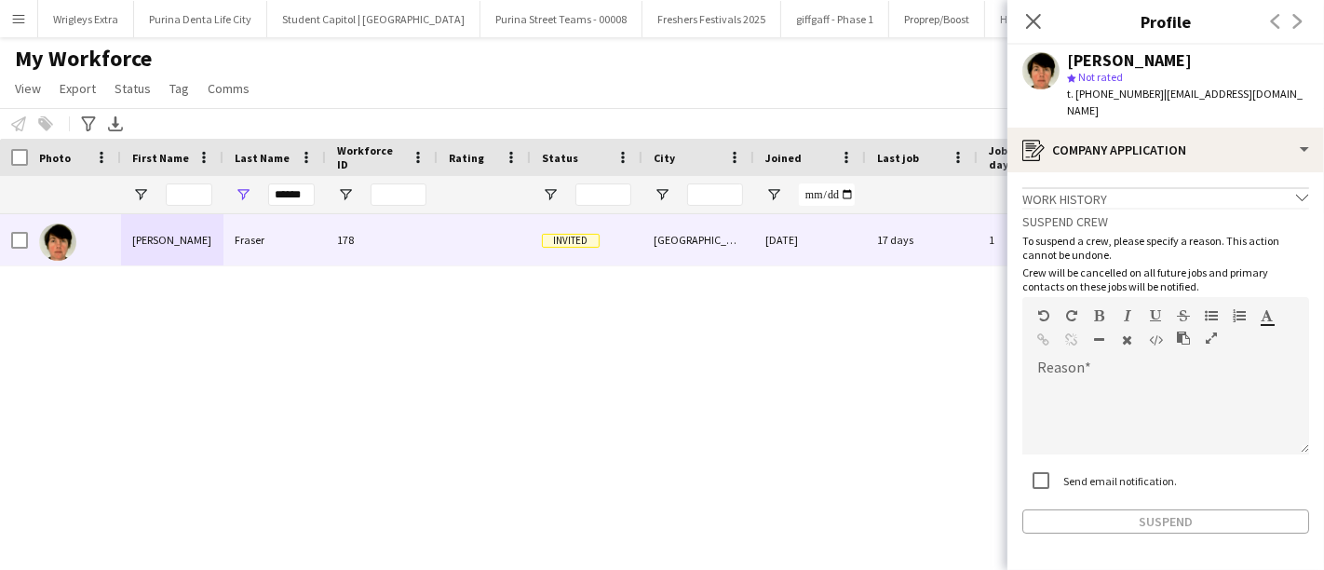
scroll to position [48, 0]
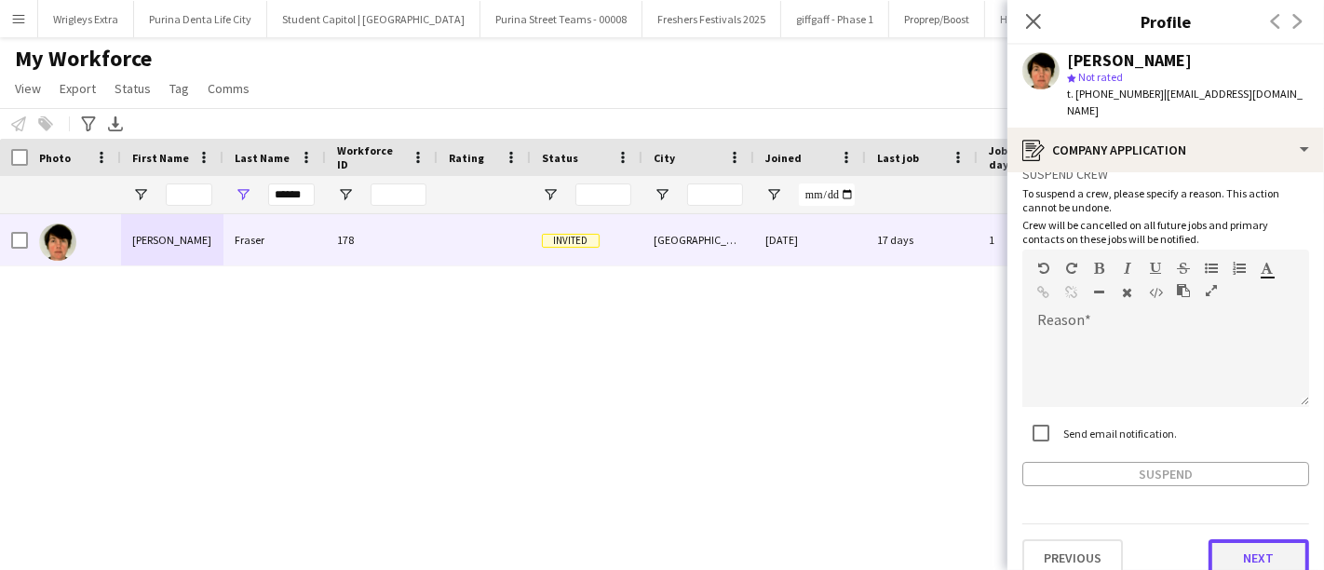
click at [1254, 544] on button "Next" at bounding box center [1259, 557] width 101 height 37
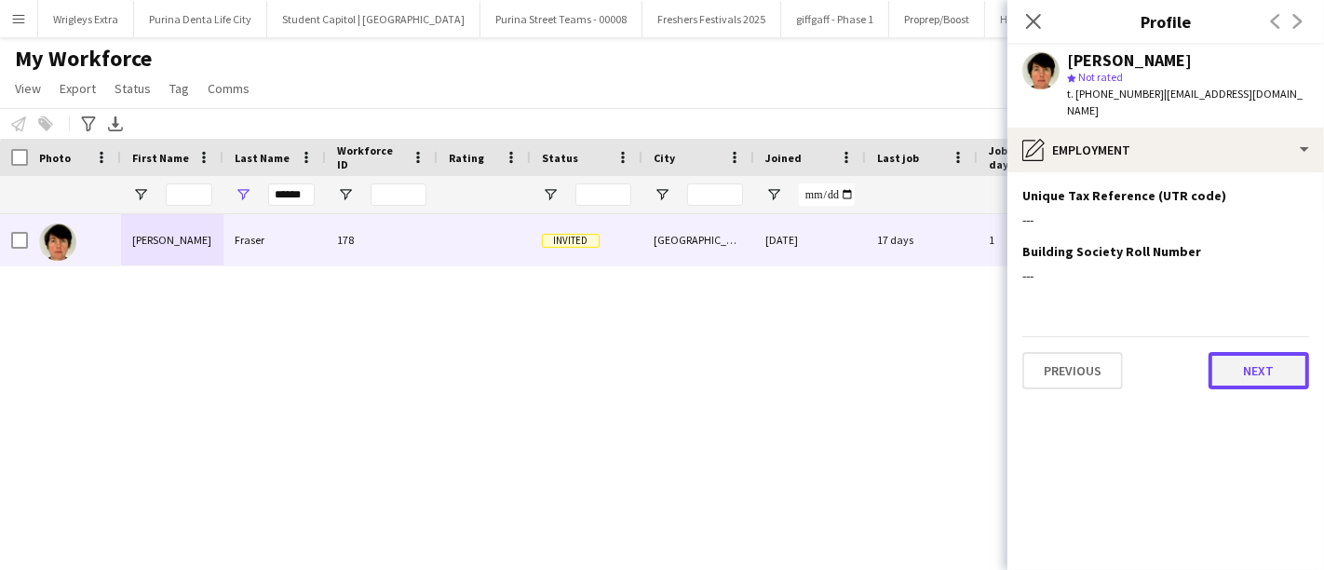
click at [1244, 360] on button "Next" at bounding box center [1259, 370] width 101 height 37
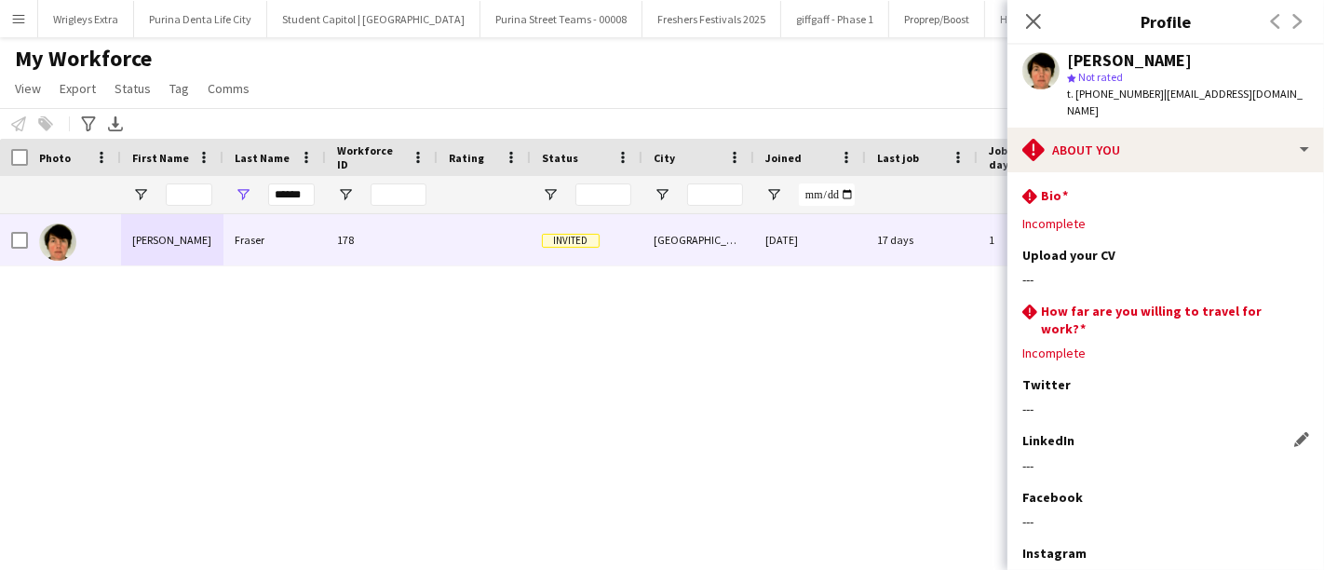
scroll to position [116, 0]
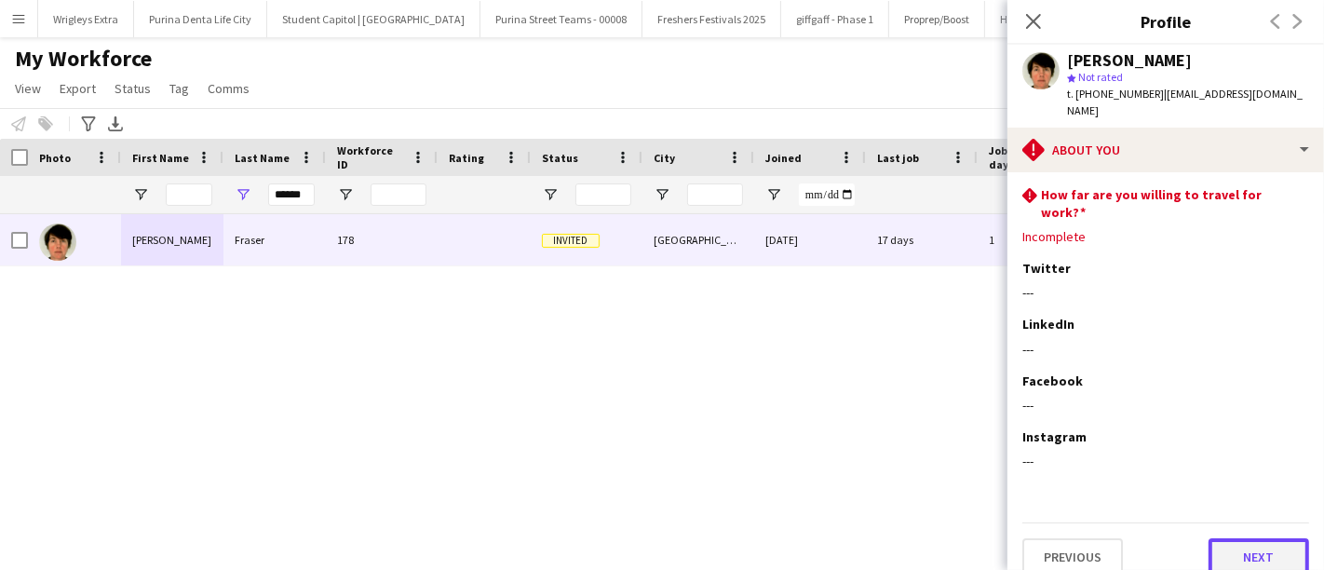
click at [1268, 538] on button "Next" at bounding box center [1259, 556] width 101 height 37
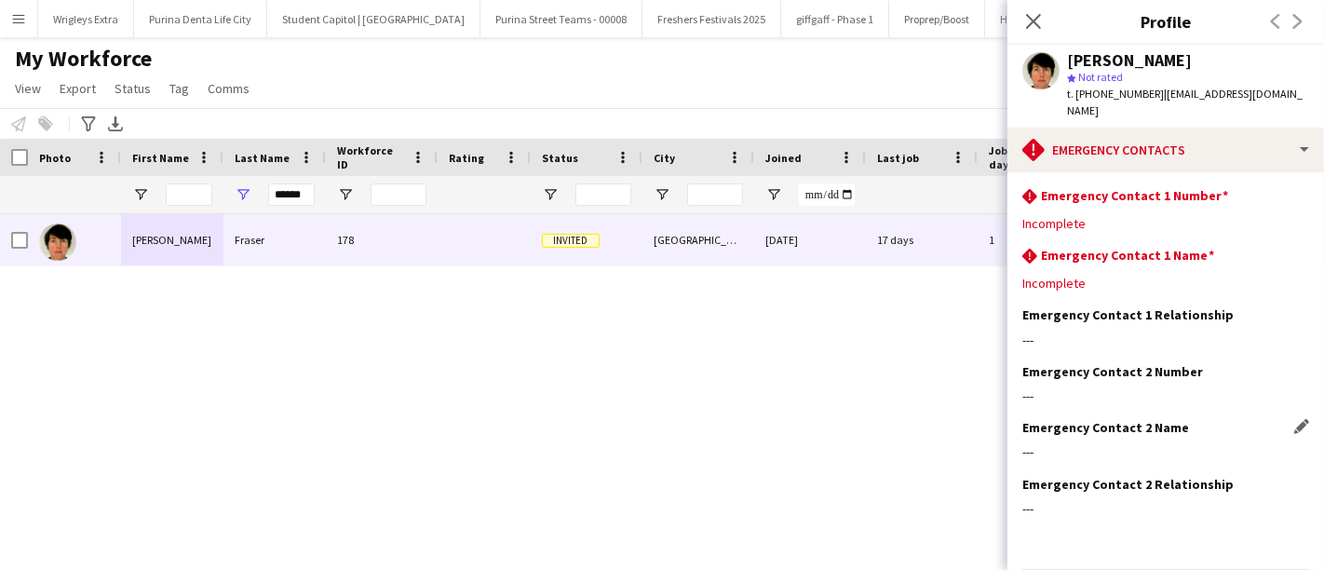
scroll to position [48, 0]
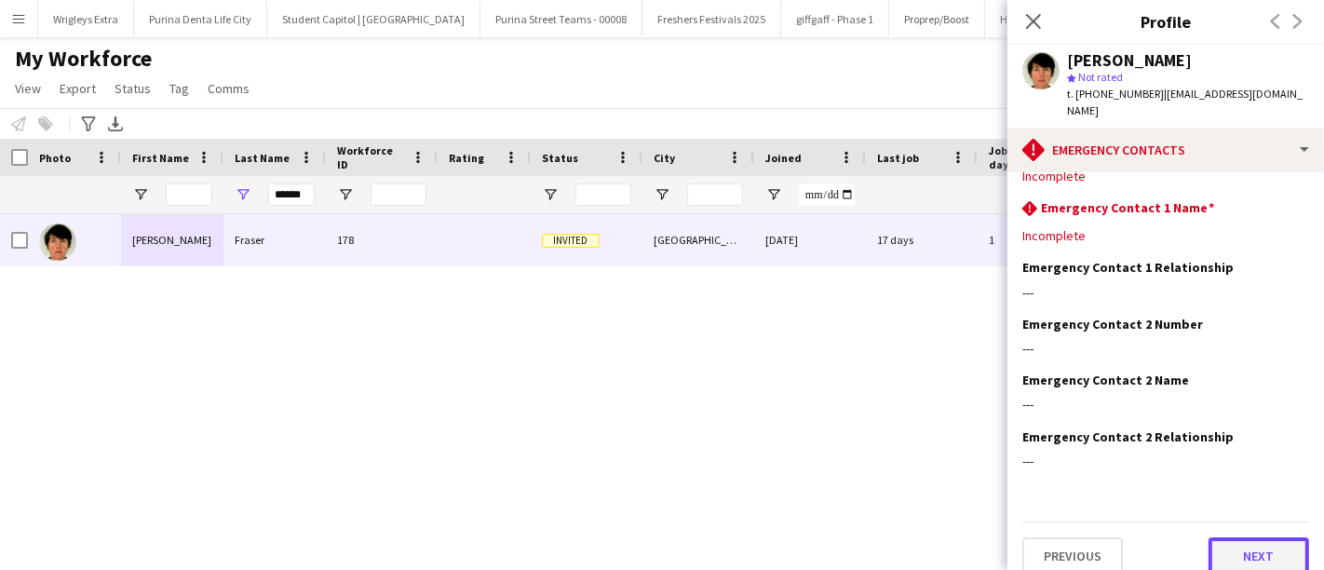
click at [1240, 545] on button "Next" at bounding box center [1259, 555] width 101 height 37
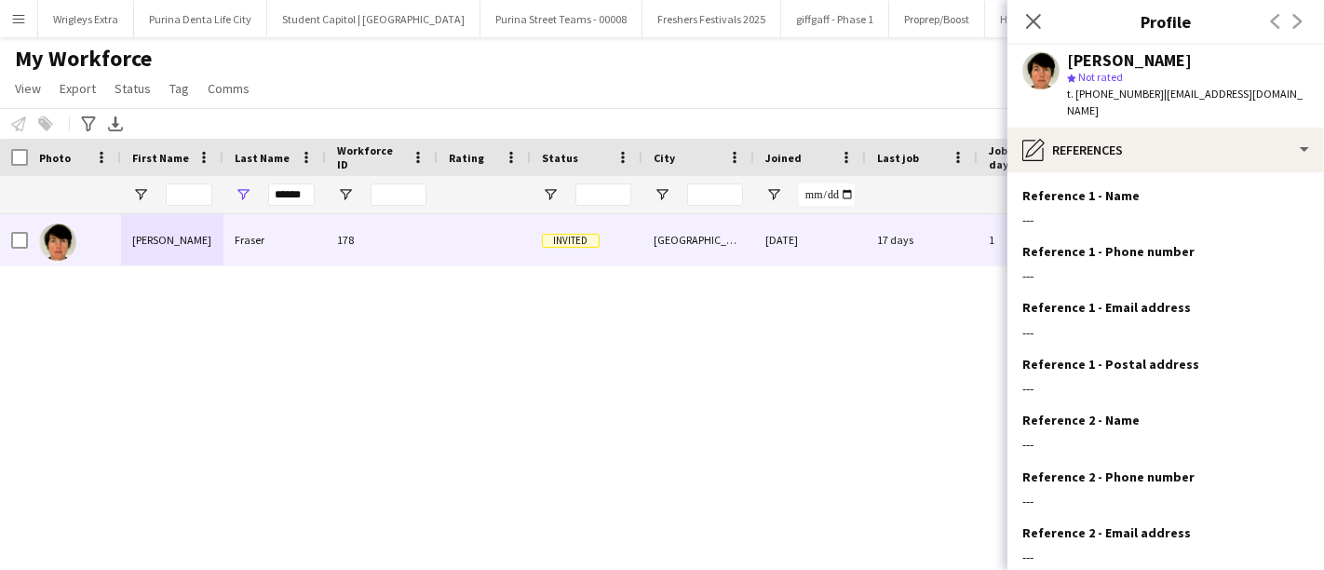
scroll to position [153, 0]
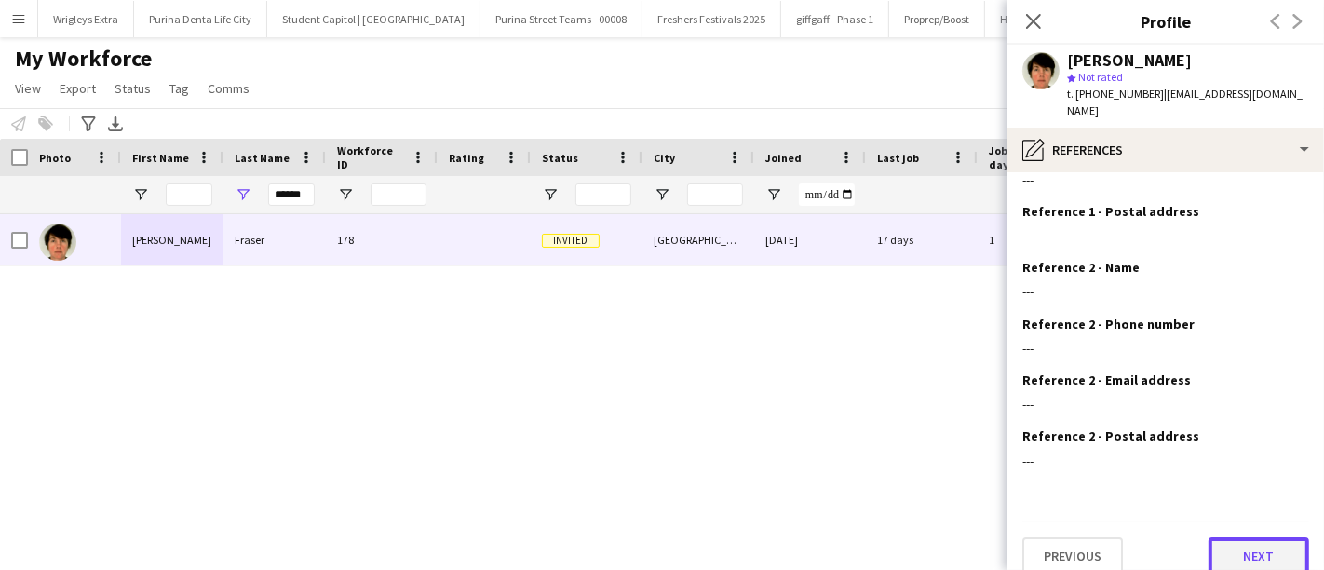
click at [1247, 537] on button "Next" at bounding box center [1259, 555] width 101 height 37
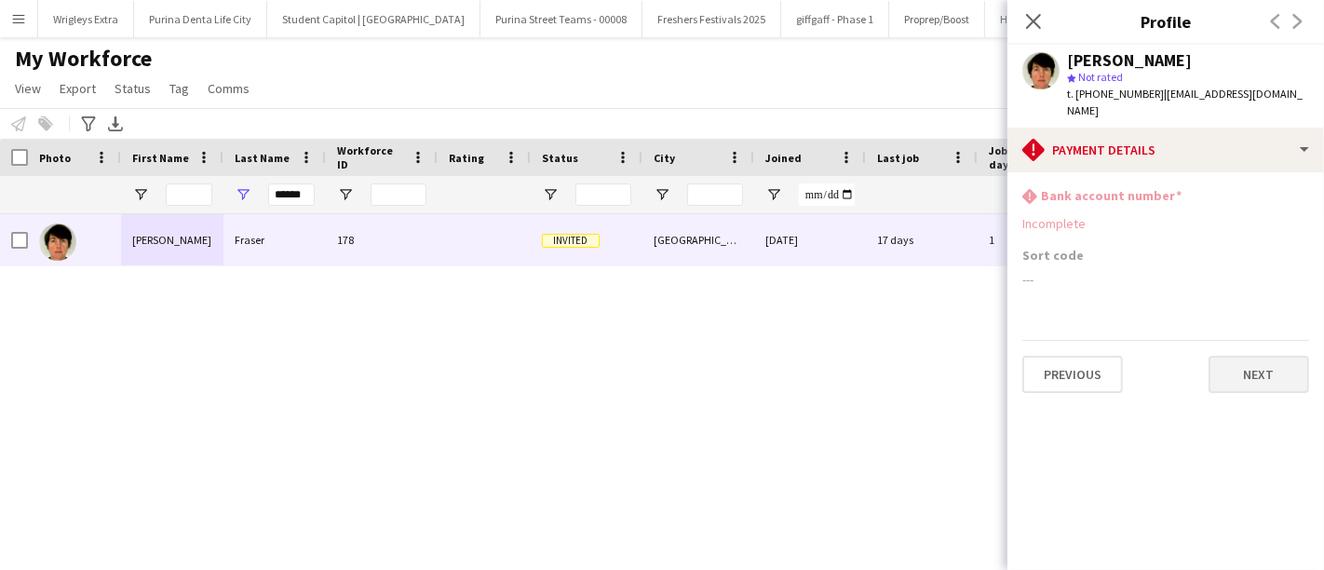
scroll to position [0, 0]
click at [1255, 356] on button "Next" at bounding box center [1259, 374] width 101 height 37
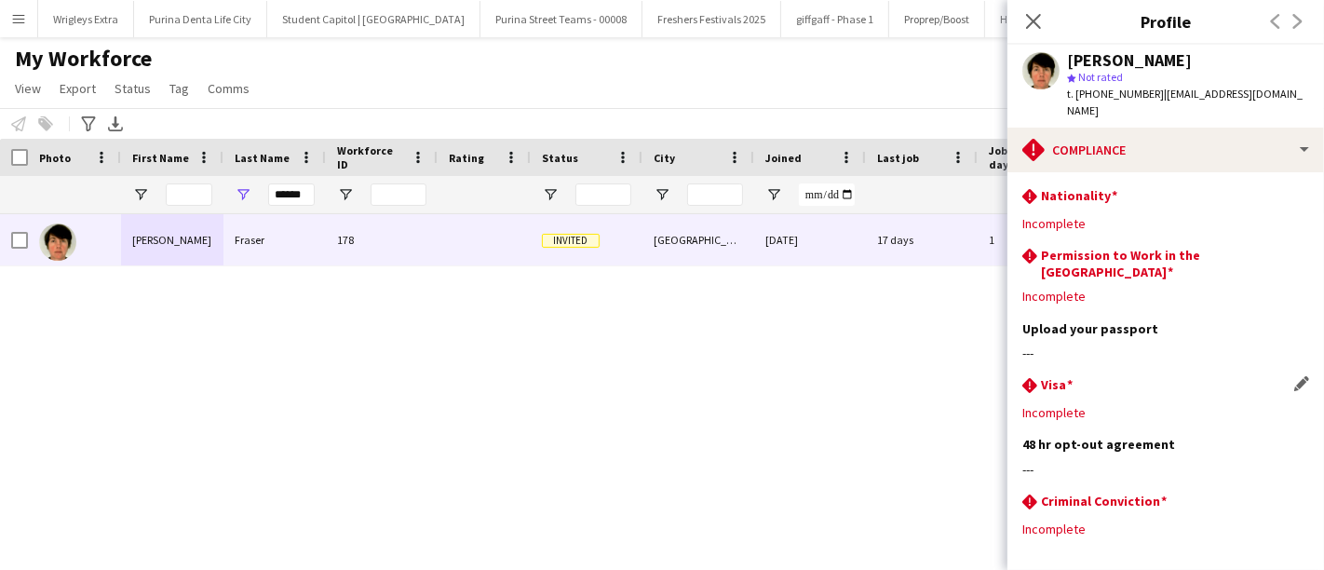
scroll to position [55, 0]
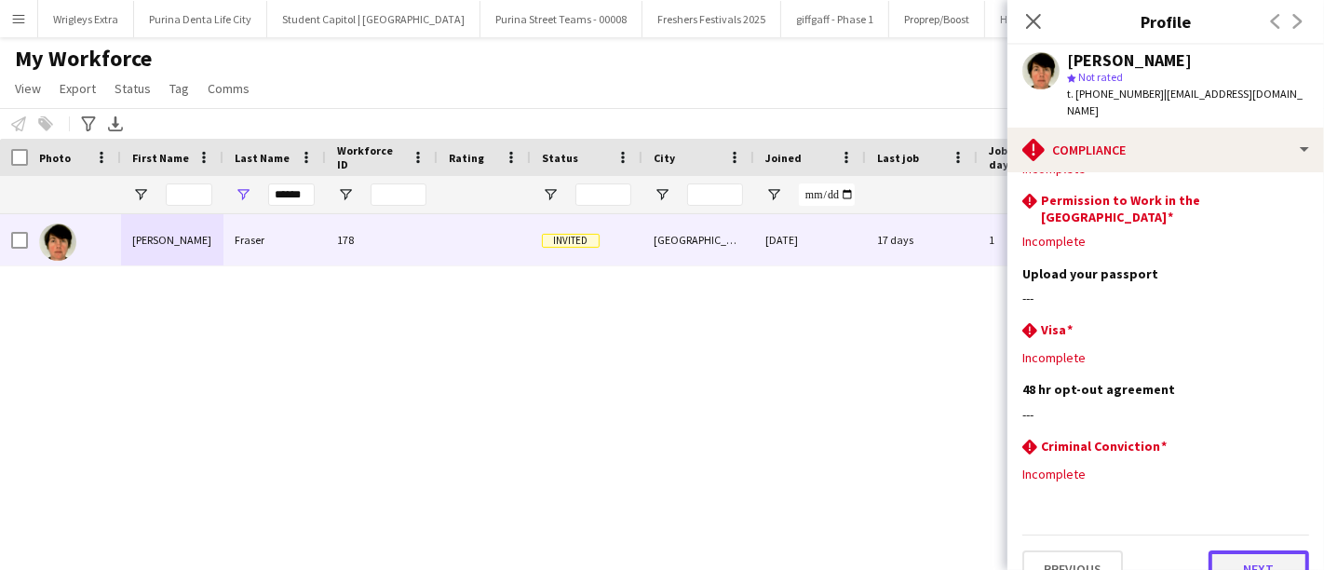
click at [1252, 550] on button "Next" at bounding box center [1259, 568] width 101 height 37
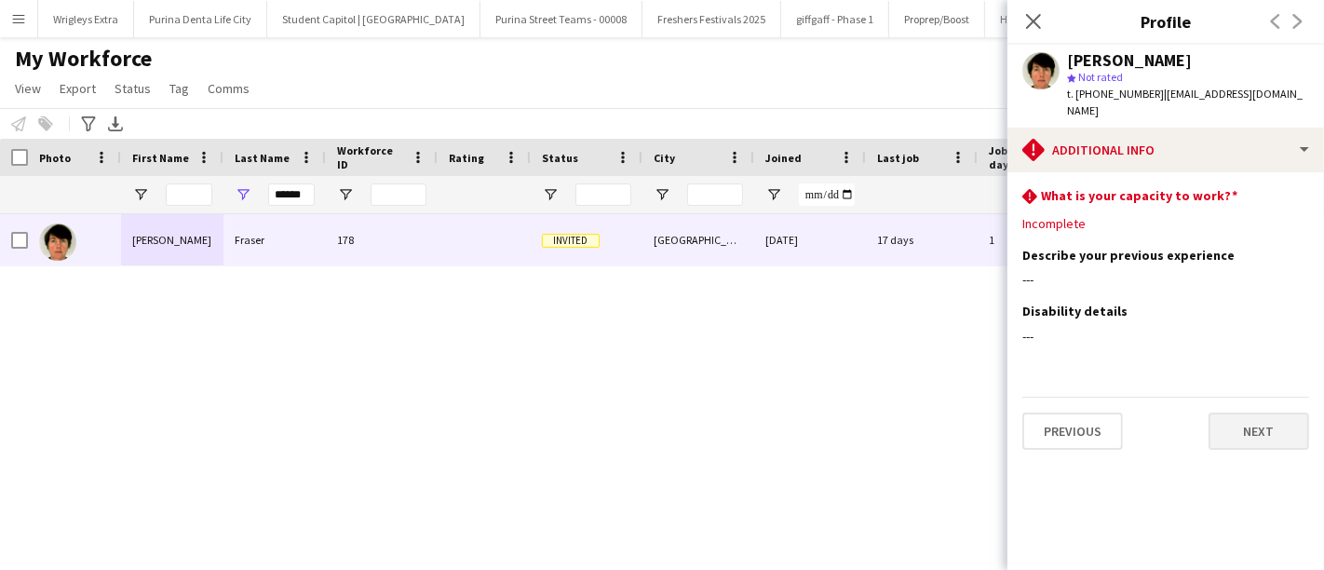
scroll to position [0, 0]
click at [1262, 426] on button "Next" at bounding box center [1259, 431] width 101 height 37
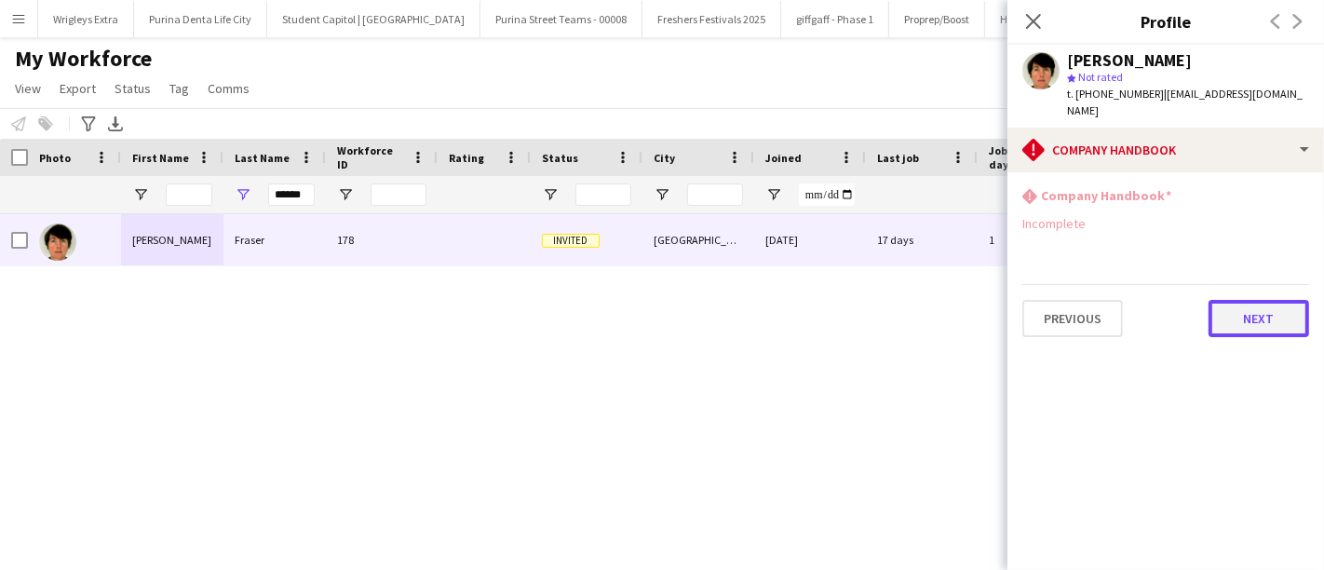
click at [1264, 305] on button "Next" at bounding box center [1259, 318] width 101 height 37
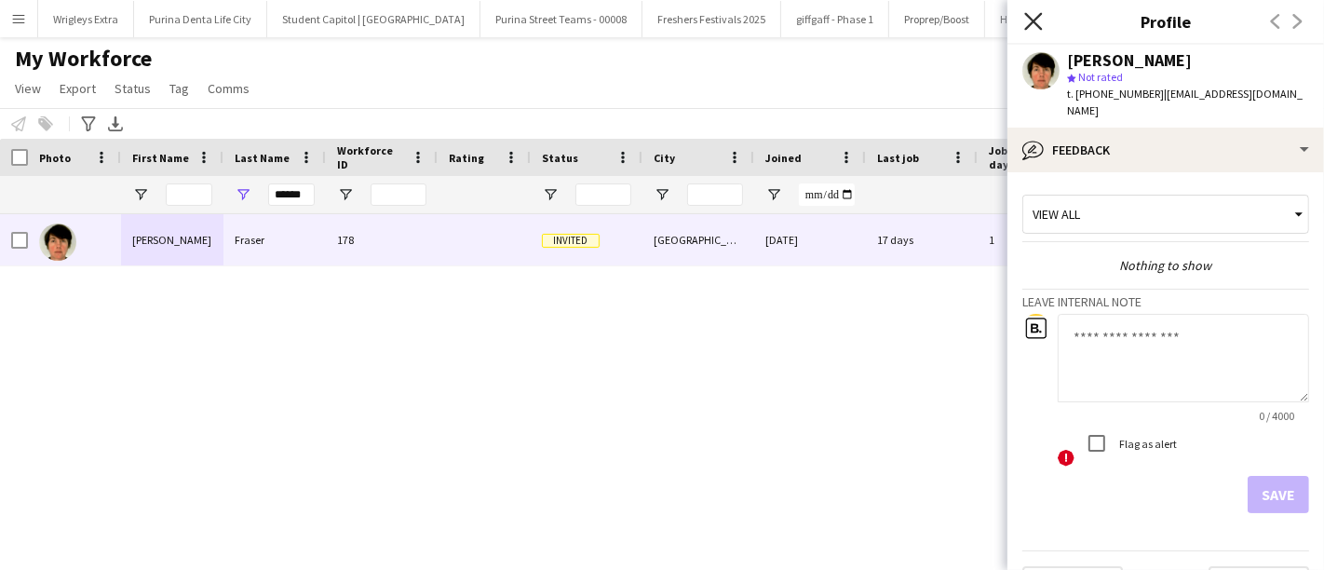
click at [1036, 21] on icon "Close pop-in" at bounding box center [1034, 21] width 18 height 18
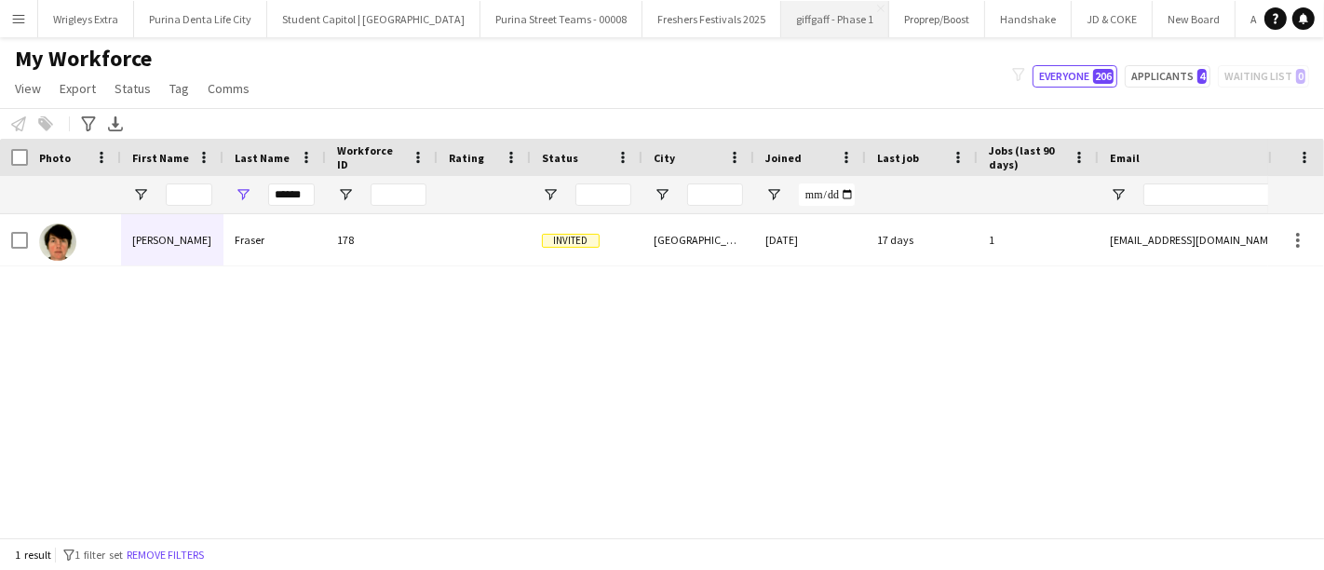
click at [795, 20] on button "giffgaff - Phase 1 Close" at bounding box center [835, 19] width 108 height 36
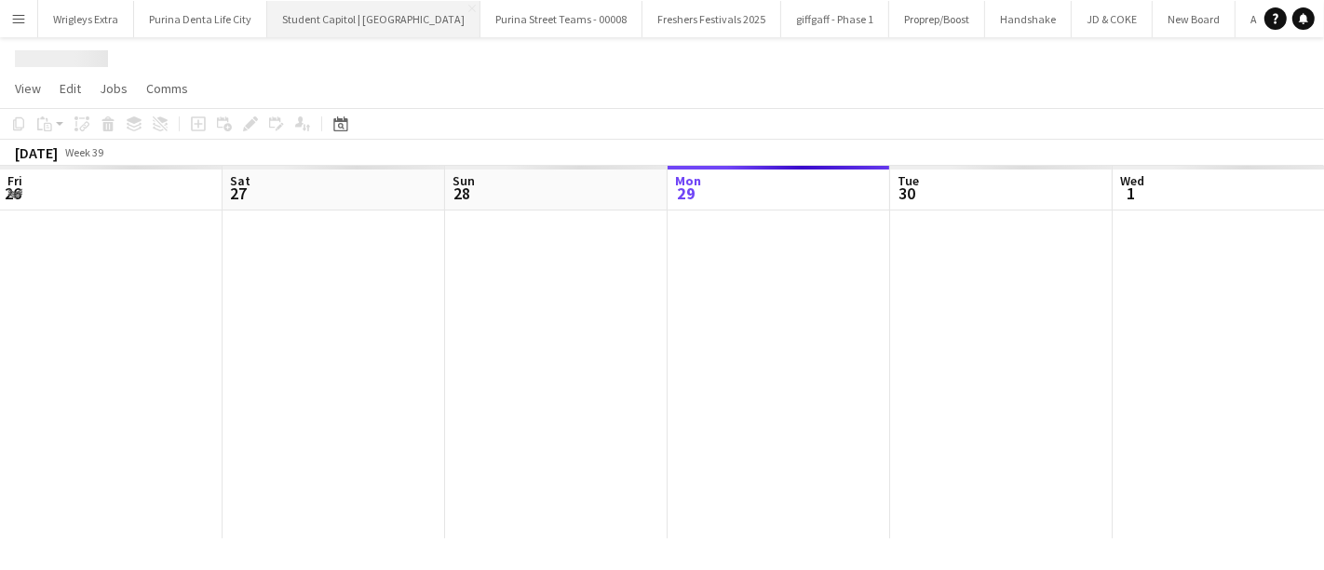
click at [389, 17] on button "Student Capitol | [GEOGRAPHIC_DATA] Close" at bounding box center [373, 19] width 213 height 36
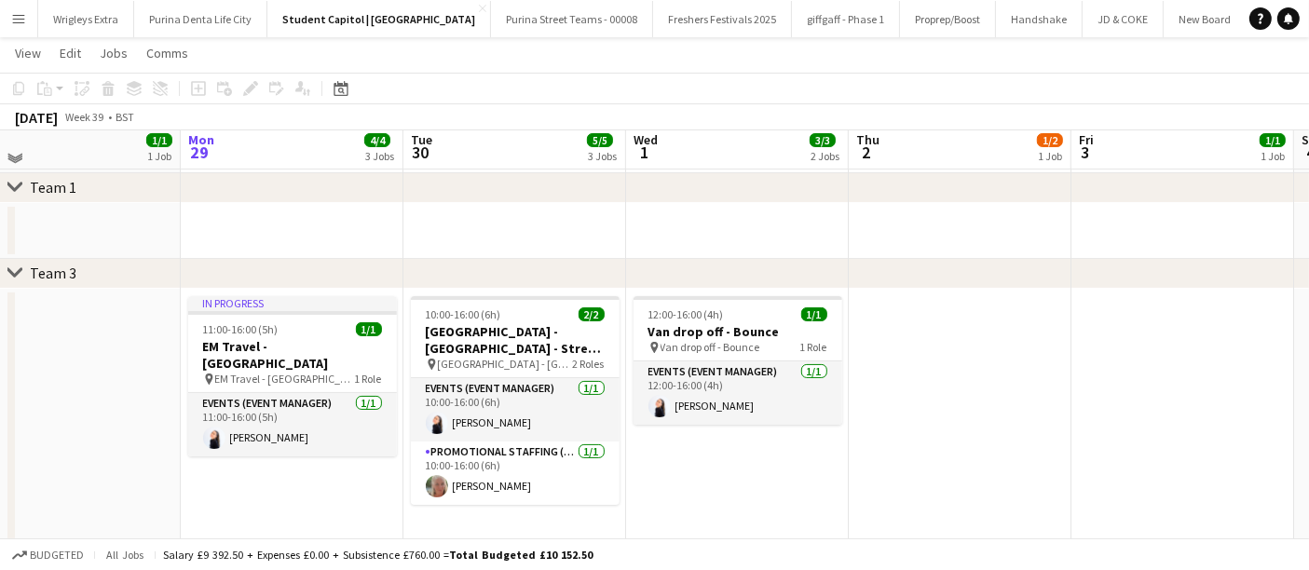
scroll to position [292, 0]
